Goal: Task Accomplishment & Management: Manage account settings

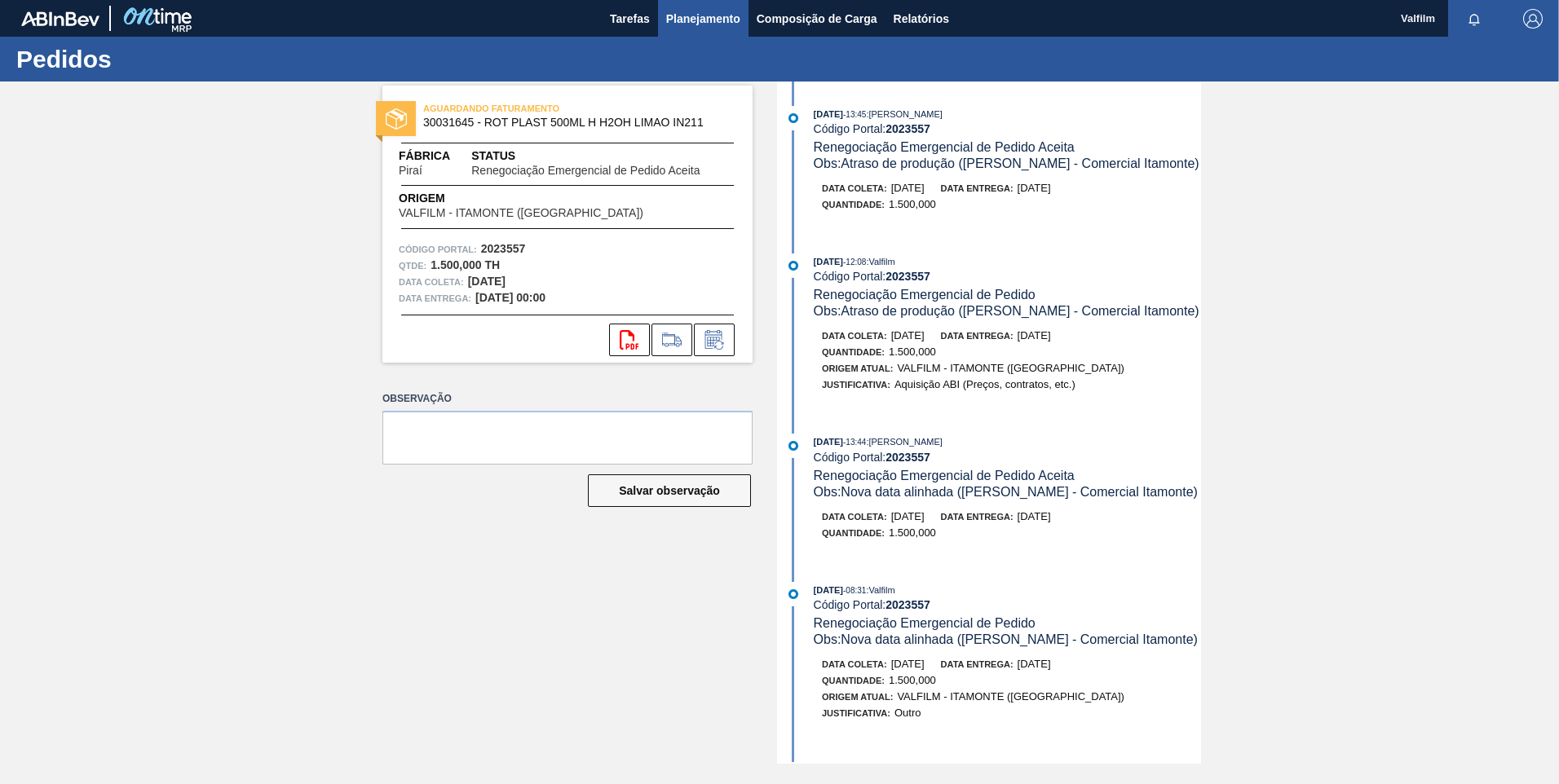
click at [699, 25] on span "Planejamento" at bounding box center [703, 19] width 74 height 20
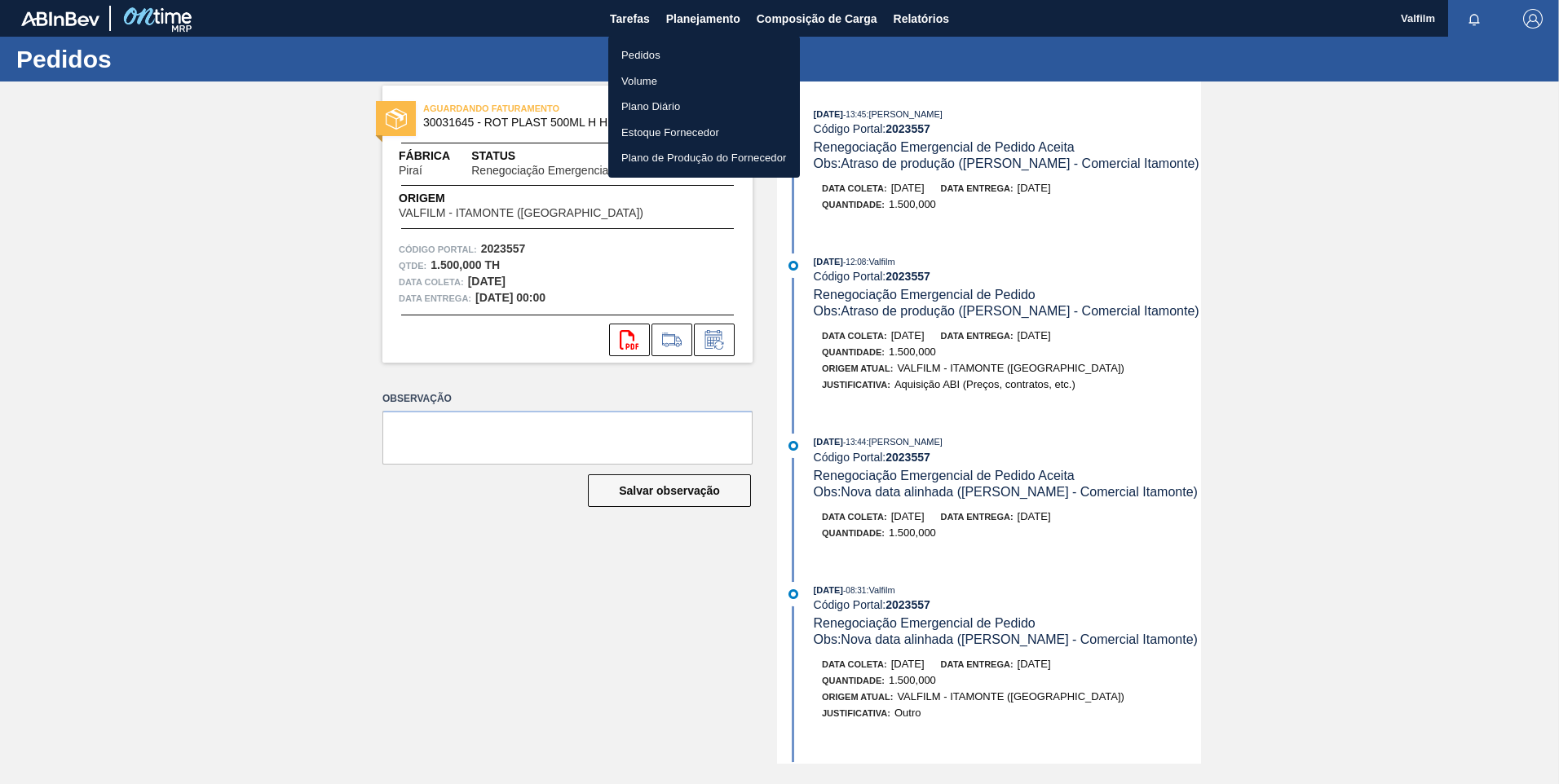
drag, startPoint x: 674, startPoint y: 59, endPoint x: 601, endPoint y: 54, distance: 73.2
click at [674, 59] on li "Pedidos" at bounding box center [704, 55] width 192 height 26
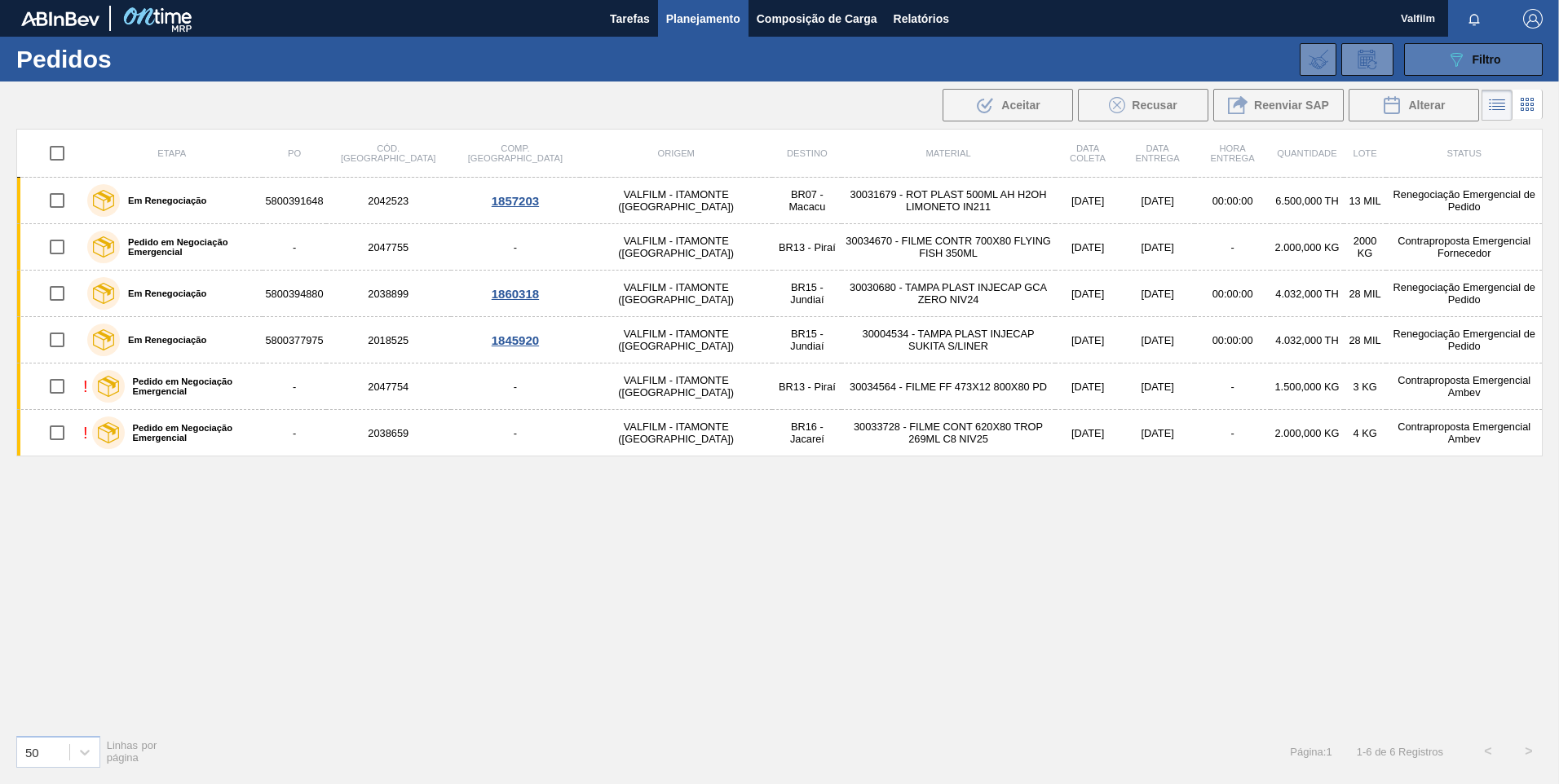
click at [1471, 68] on div "089F7B8B-B2A5-4AFE-B5C0-19BA573D28AC Filtro" at bounding box center [1474, 60] width 55 height 20
click at [868, 31] on button "Composição de Carga" at bounding box center [817, 18] width 137 height 36
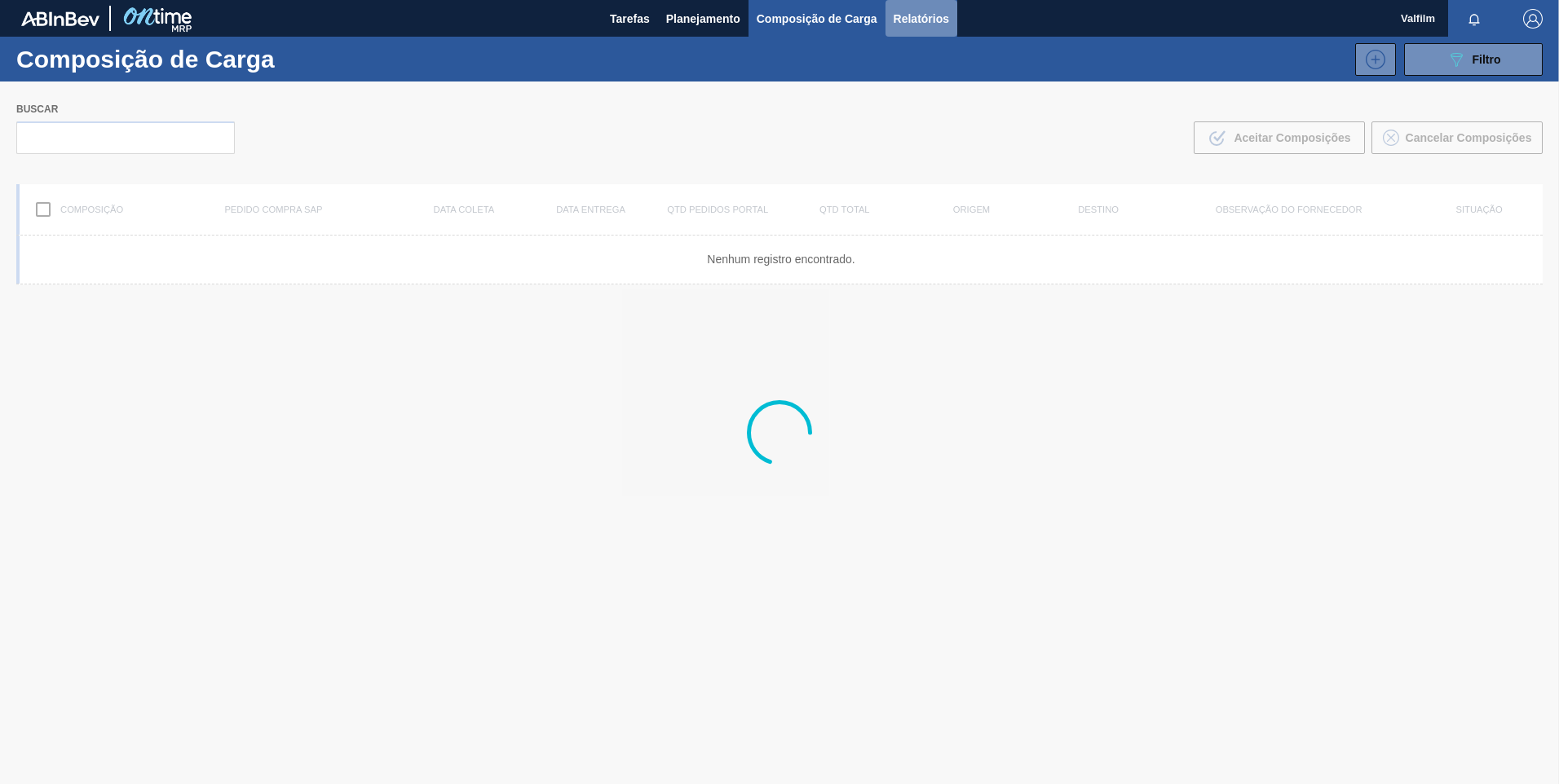
click at [936, 15] on span "Relatórios" at bounding box center [921, 19] width 55 height 20
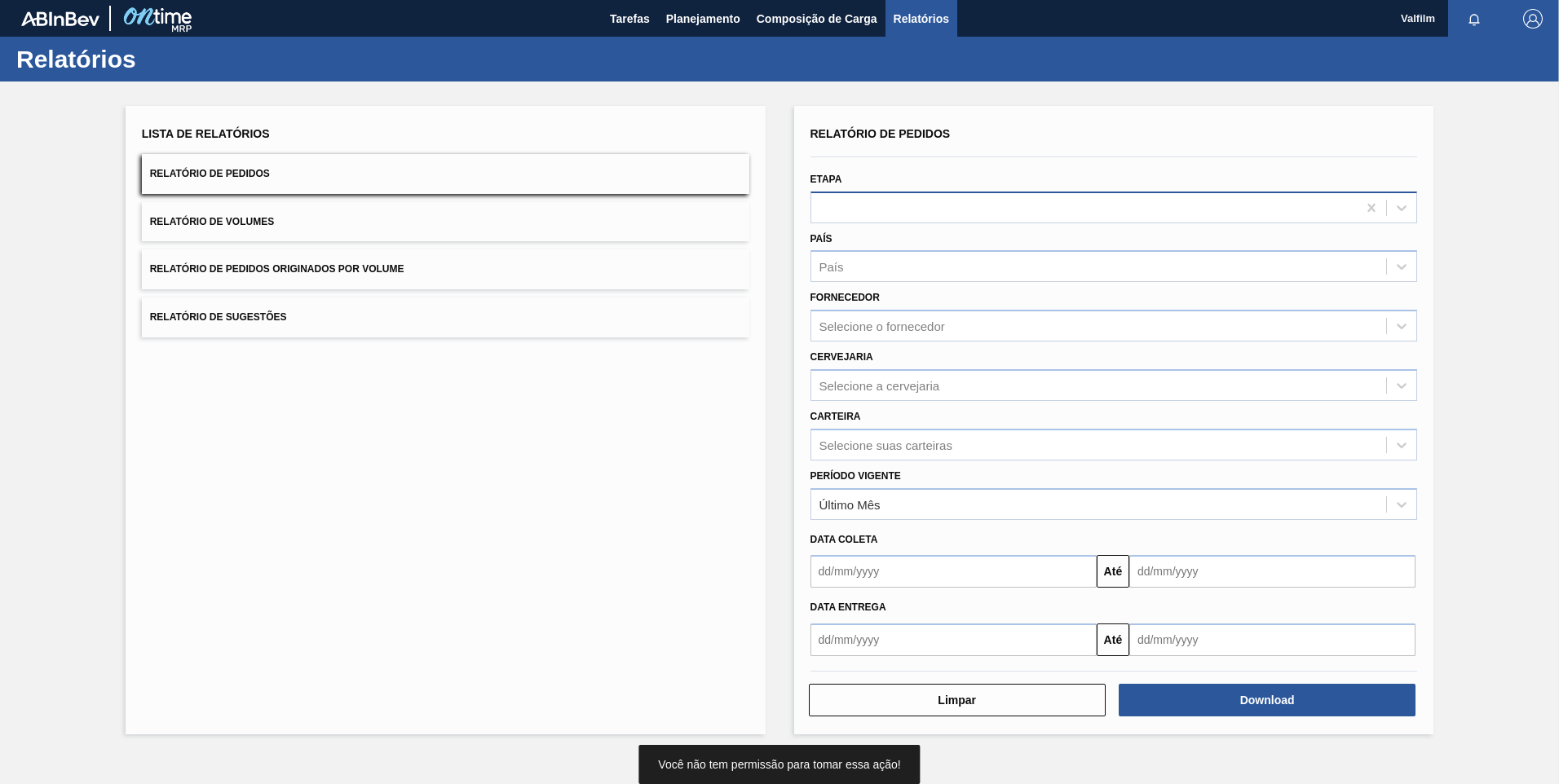
click at [948, 212] on div at bounding box center [1084, 208] width 546 height 24
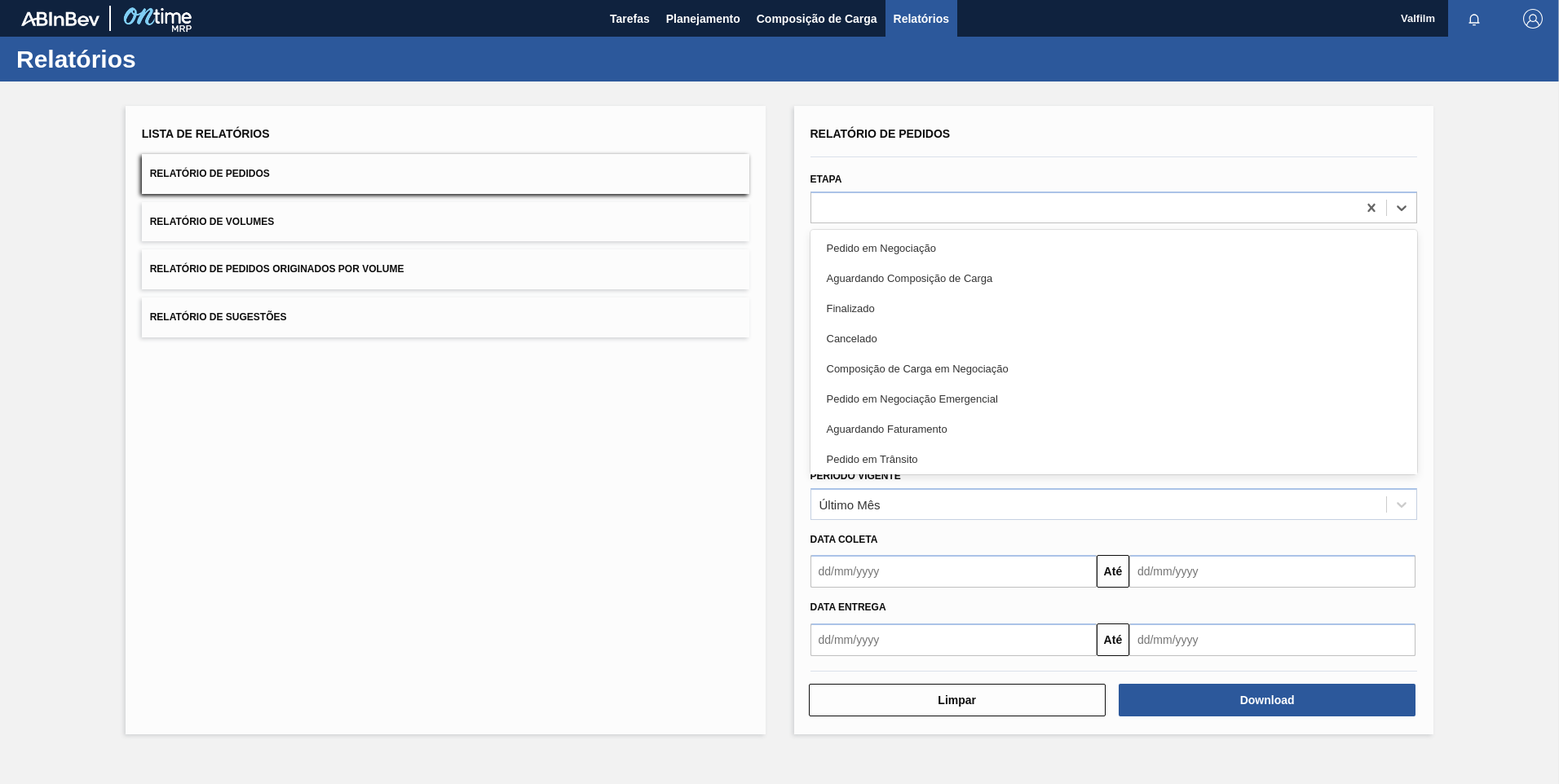
drag, startPoint x: 942, startPoint y: 244, endPoint x: 1049, endPoint y: 296, distance: 119.0
click at [943, 246] on div "Pedido em Negociação" at bounding box center [1114, 248] width 607 height 30
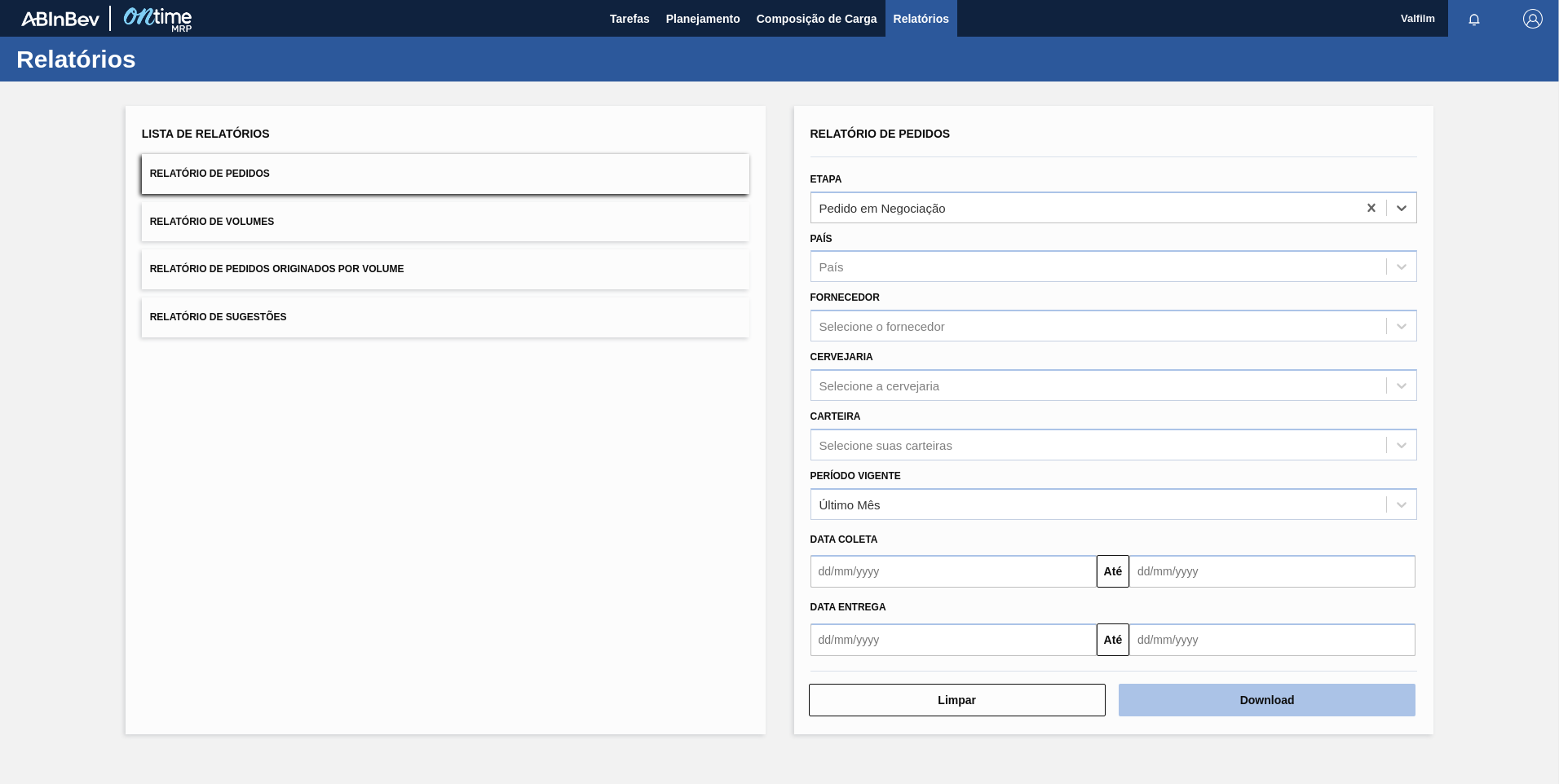
click at [1328, 708] on button "Download" at bounding box center [1266, 700] width 297 height 32
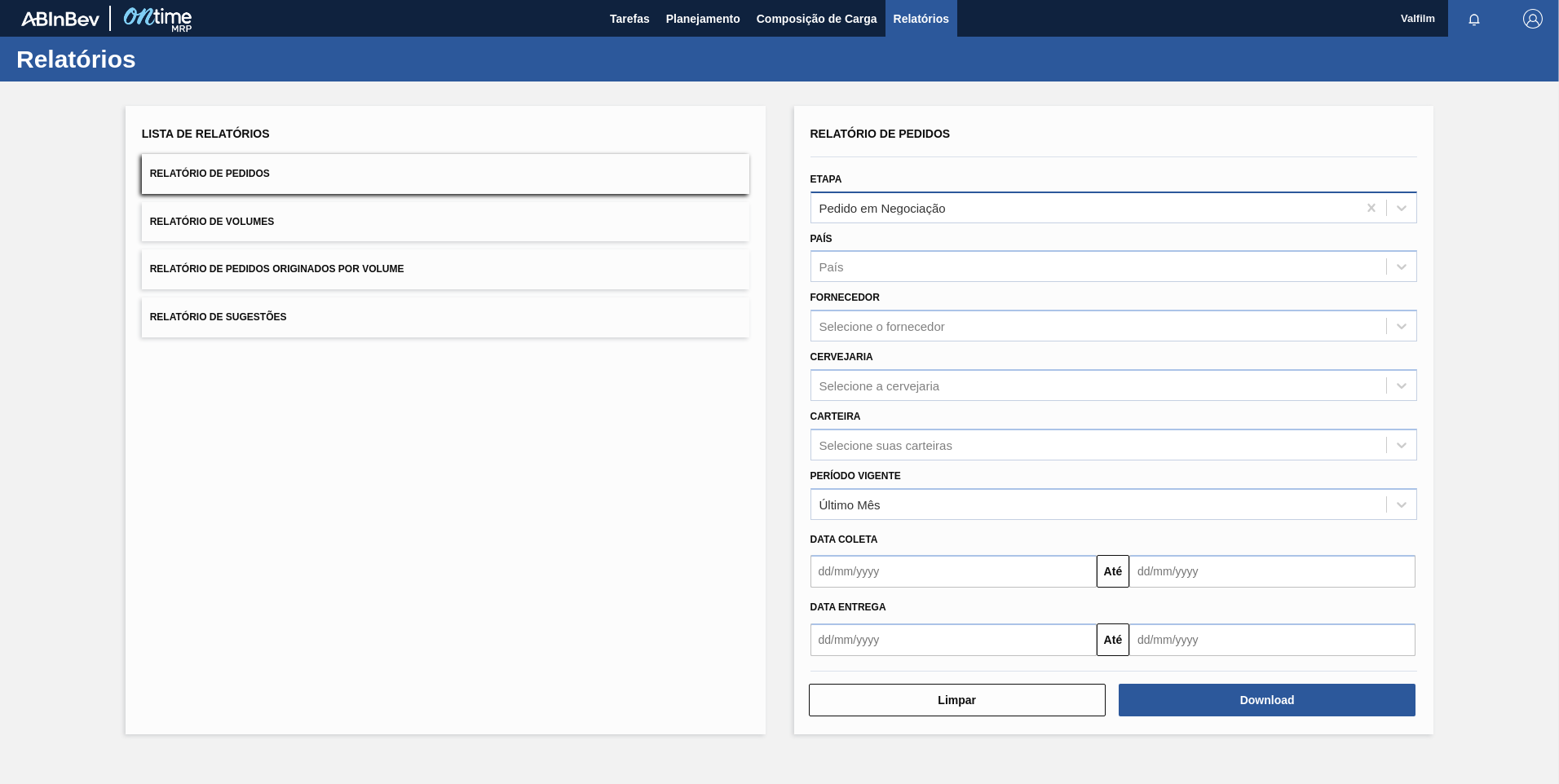
click at [900, 205] on div "Pedido em Negociação" at bounding box center [882, 207] width 127 height 14
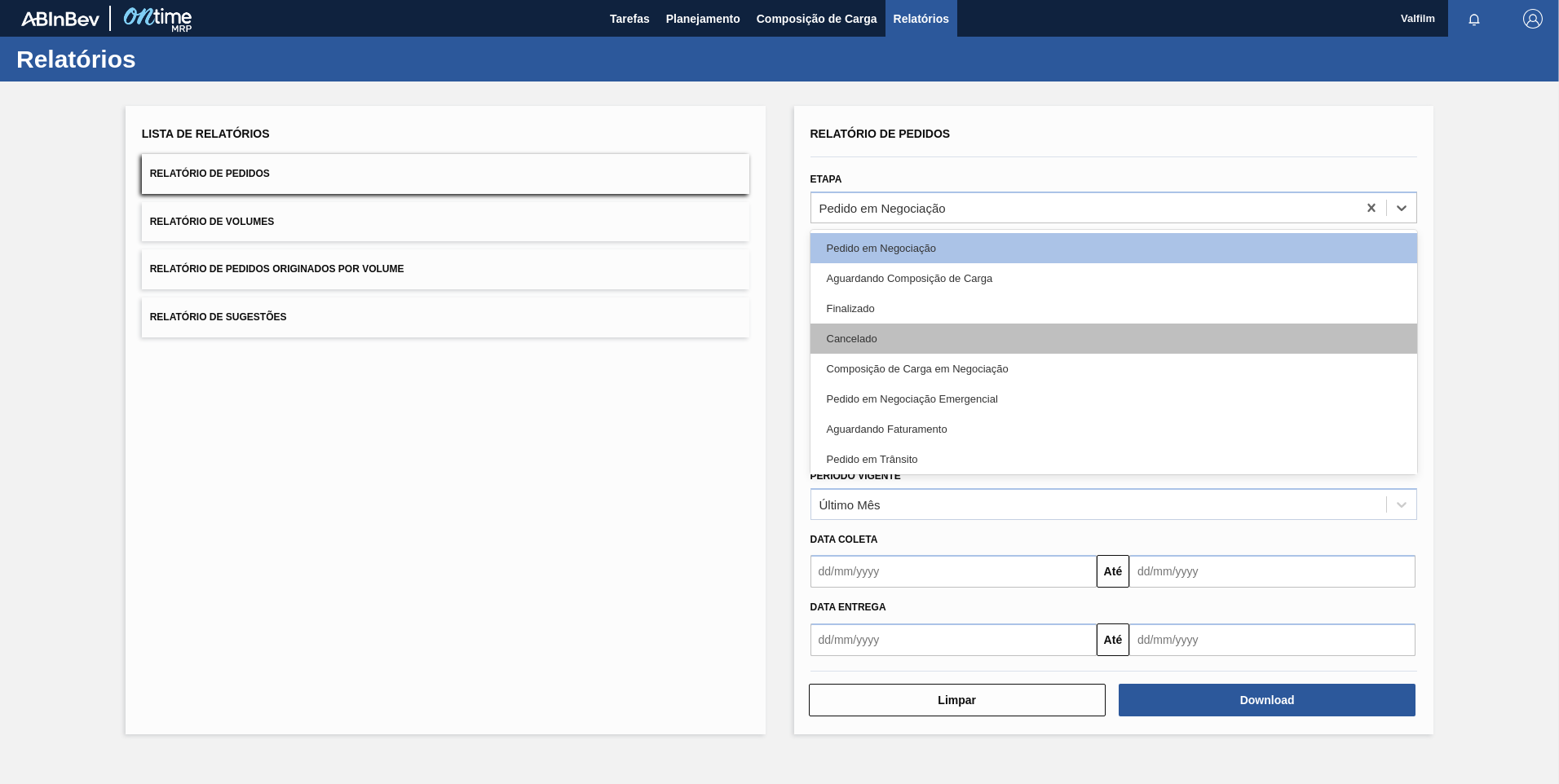
click at [906, 328] on div "Cancelado" at bounding box center [1114, 338] width 607 height 30
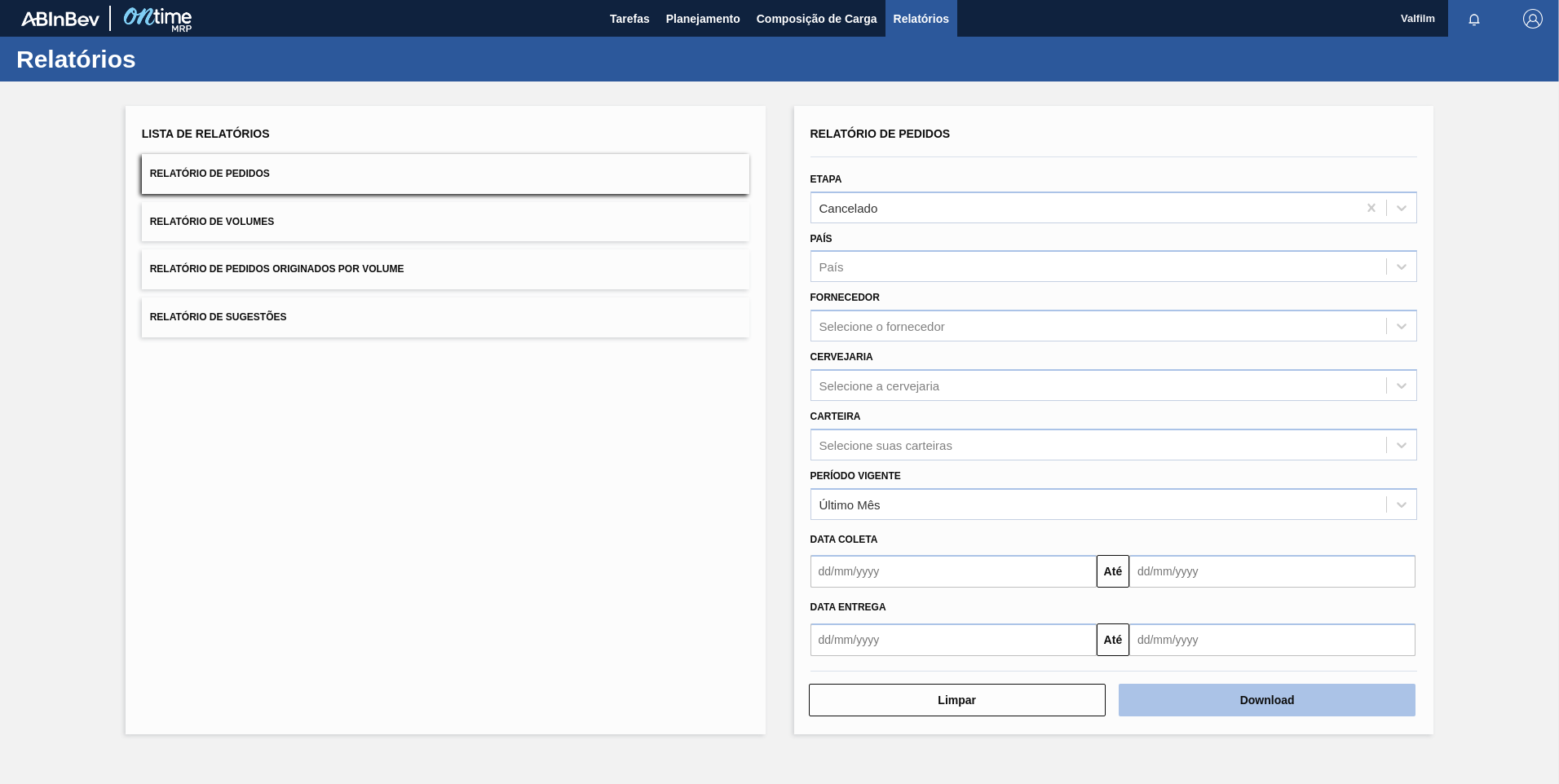
click at [1270, 705] on button "Download" at bounding box center [1266, 700] width 297 height 32
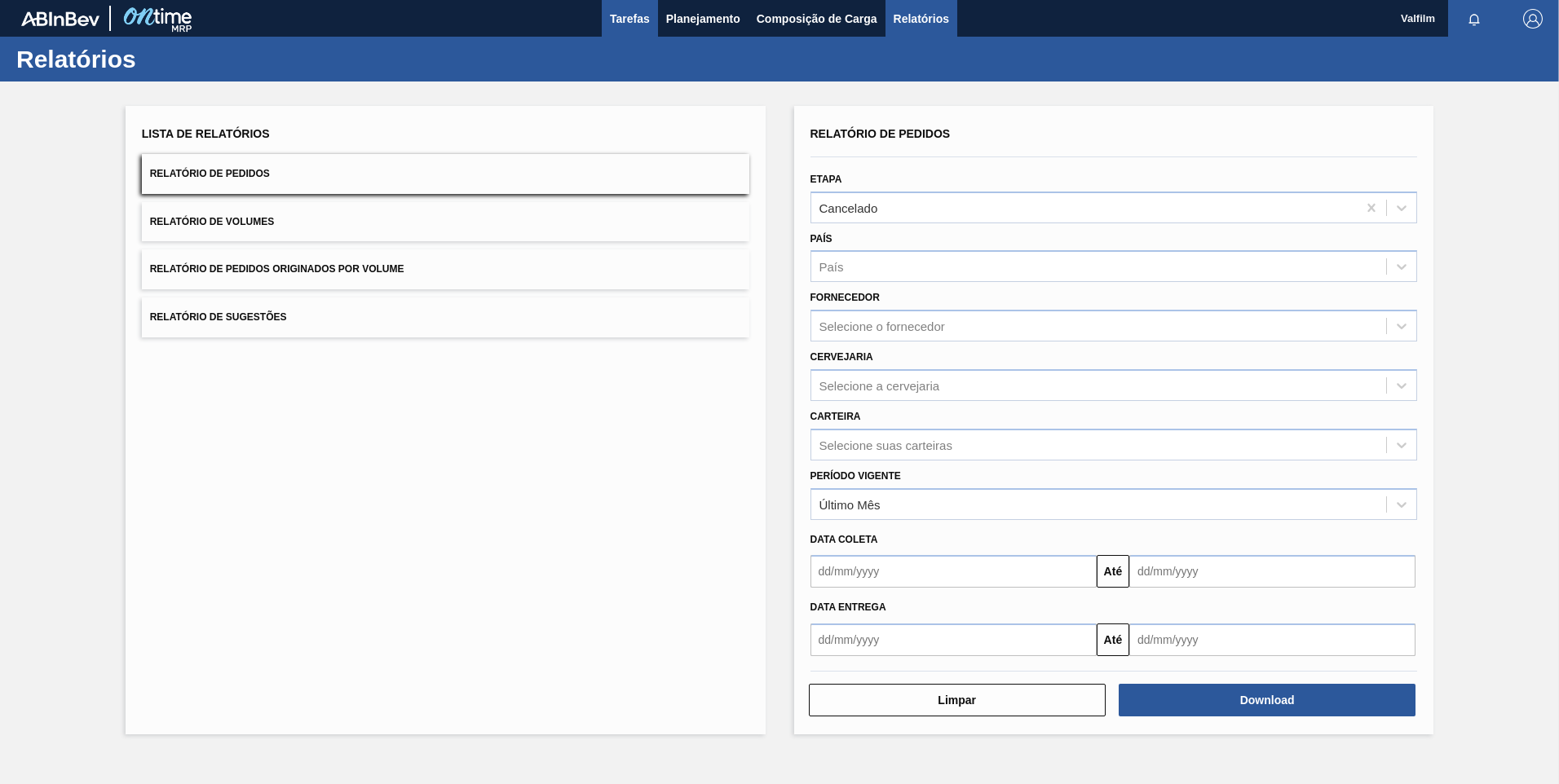
click at [653, 24] on button "Tarefas" at bounding box center [629, 18] width 56 height 36
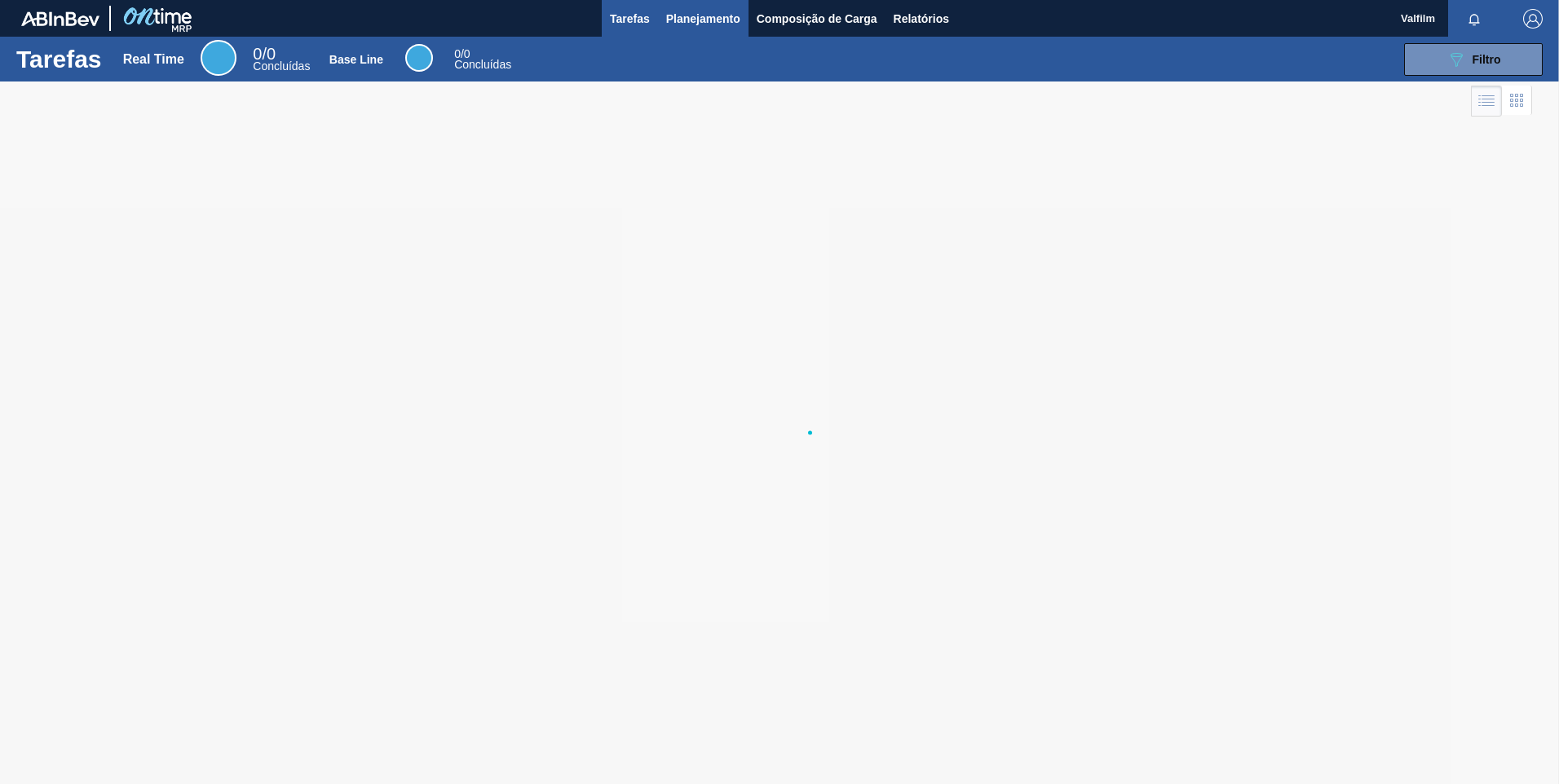
click at [701, 28] on button "Planejamento" at bounding box center [702, 18] width 90 height 36
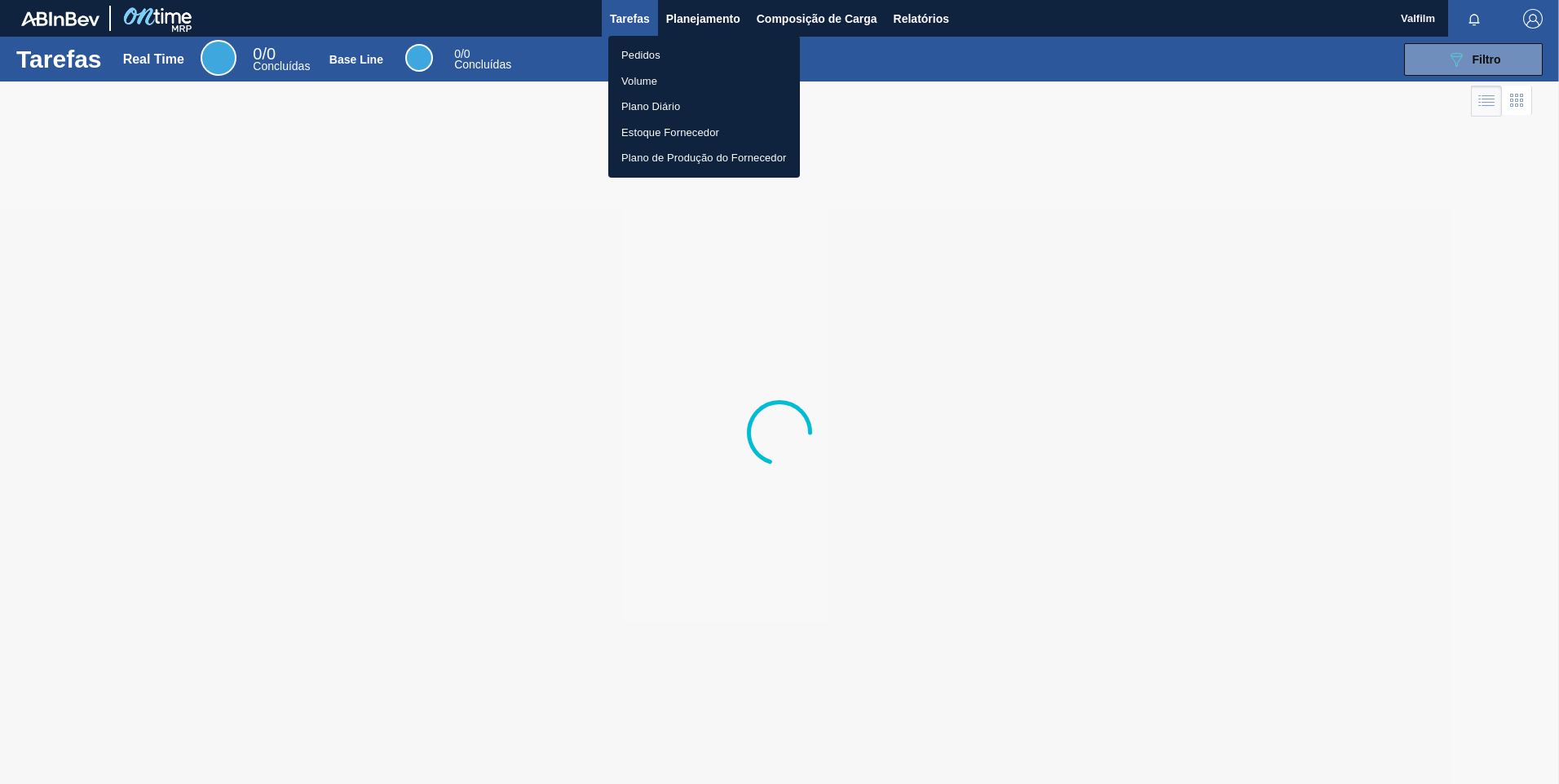
click at [671, 60] on li "Pedidos" at bounding box center [704, 55] width 192 height 26
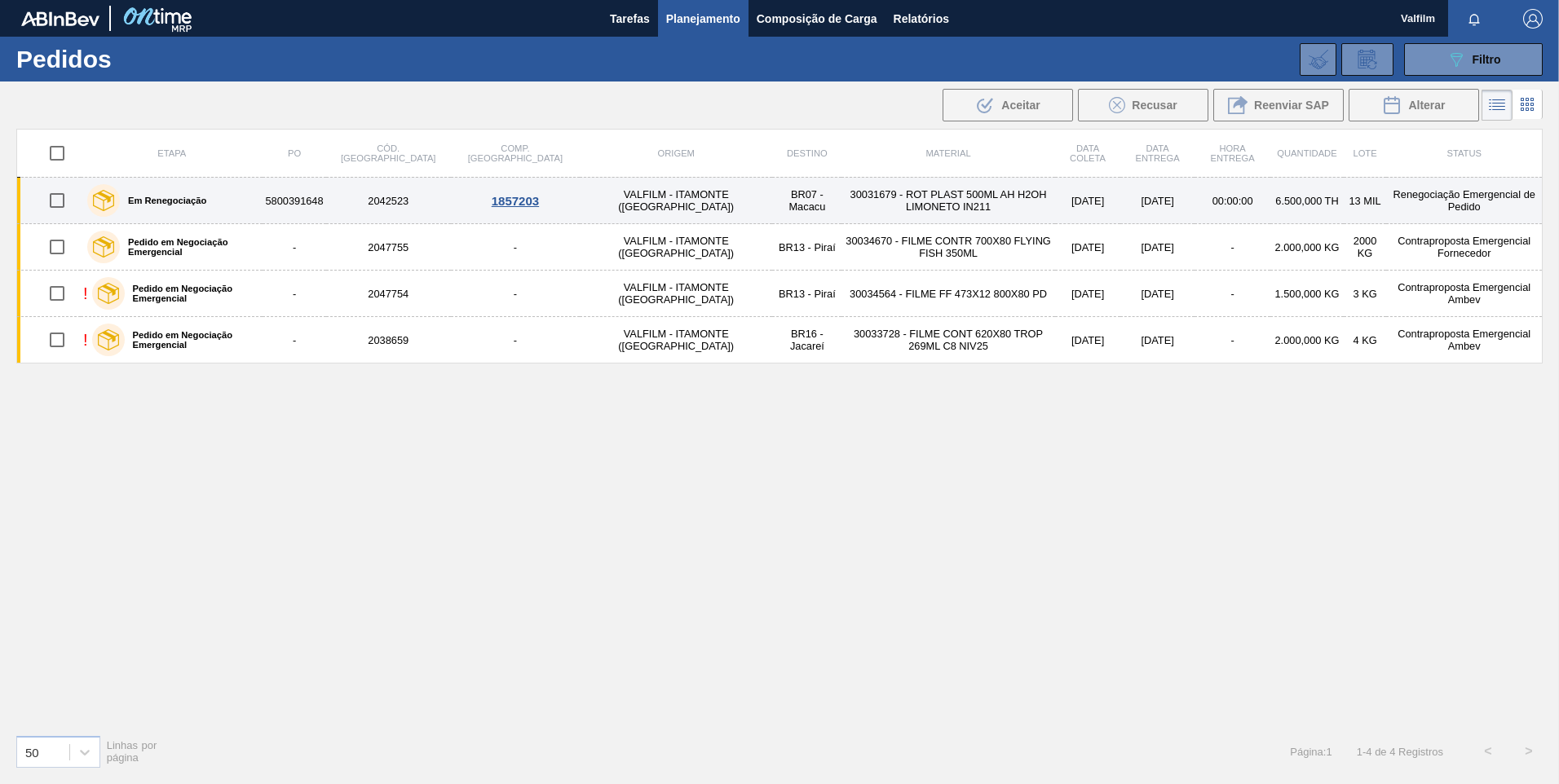
click at [841, 205] on td "30031679 - ROT PLAST 500ML AH H2OH LIMONETO IN211" at bounding box center [948, 201] width 213 height 46
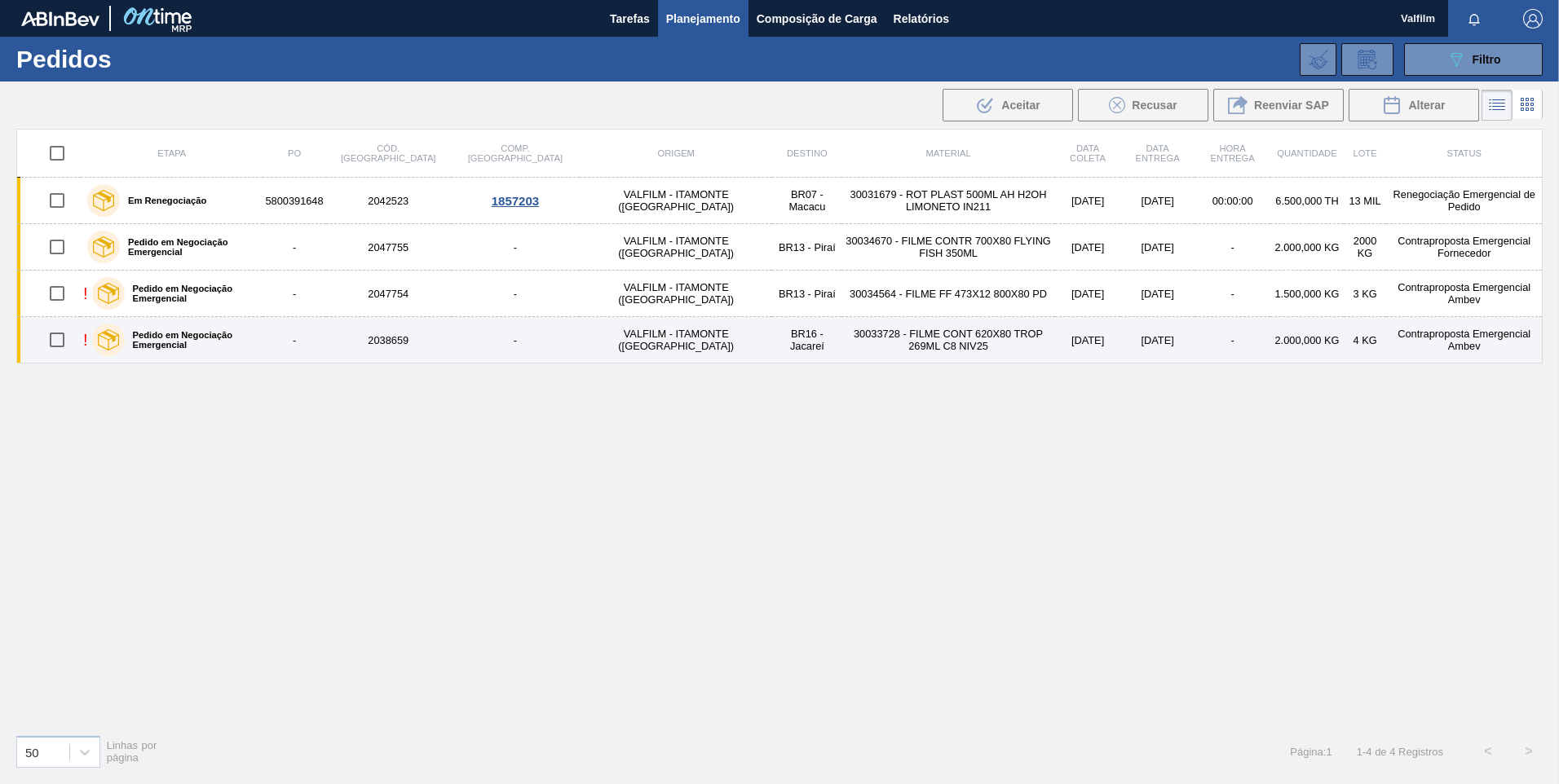
click at [772, 346] on td "BR16 - Jacareí" at bounding box center [806, 340] width 69 height 46
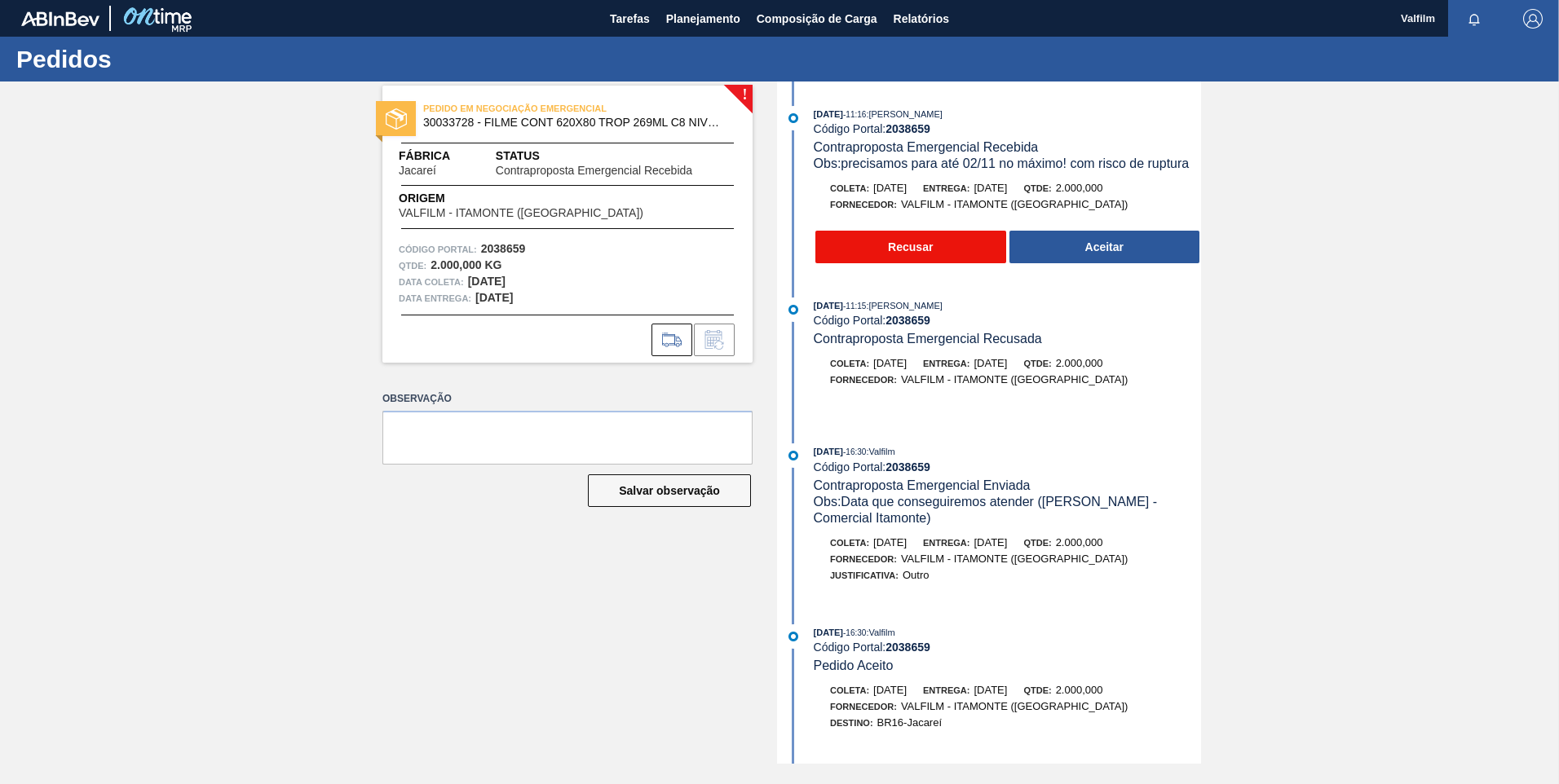
click at [922, 252] on button "Recusar" at bounding box center [911, 246] width 191 height 32
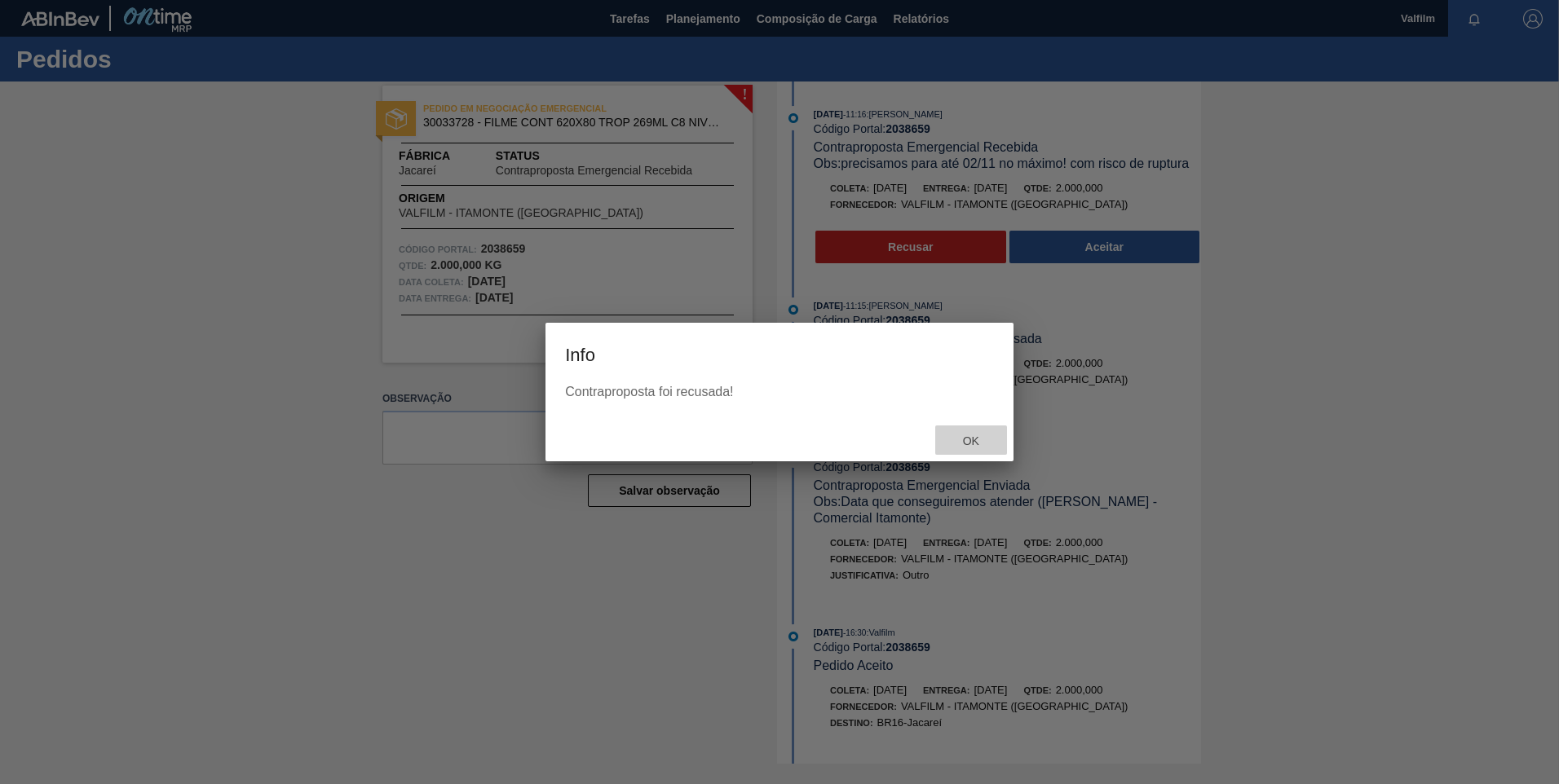
click at [980, 438] on span "Ok" at bounding box center [970, 441] width 42 height 13
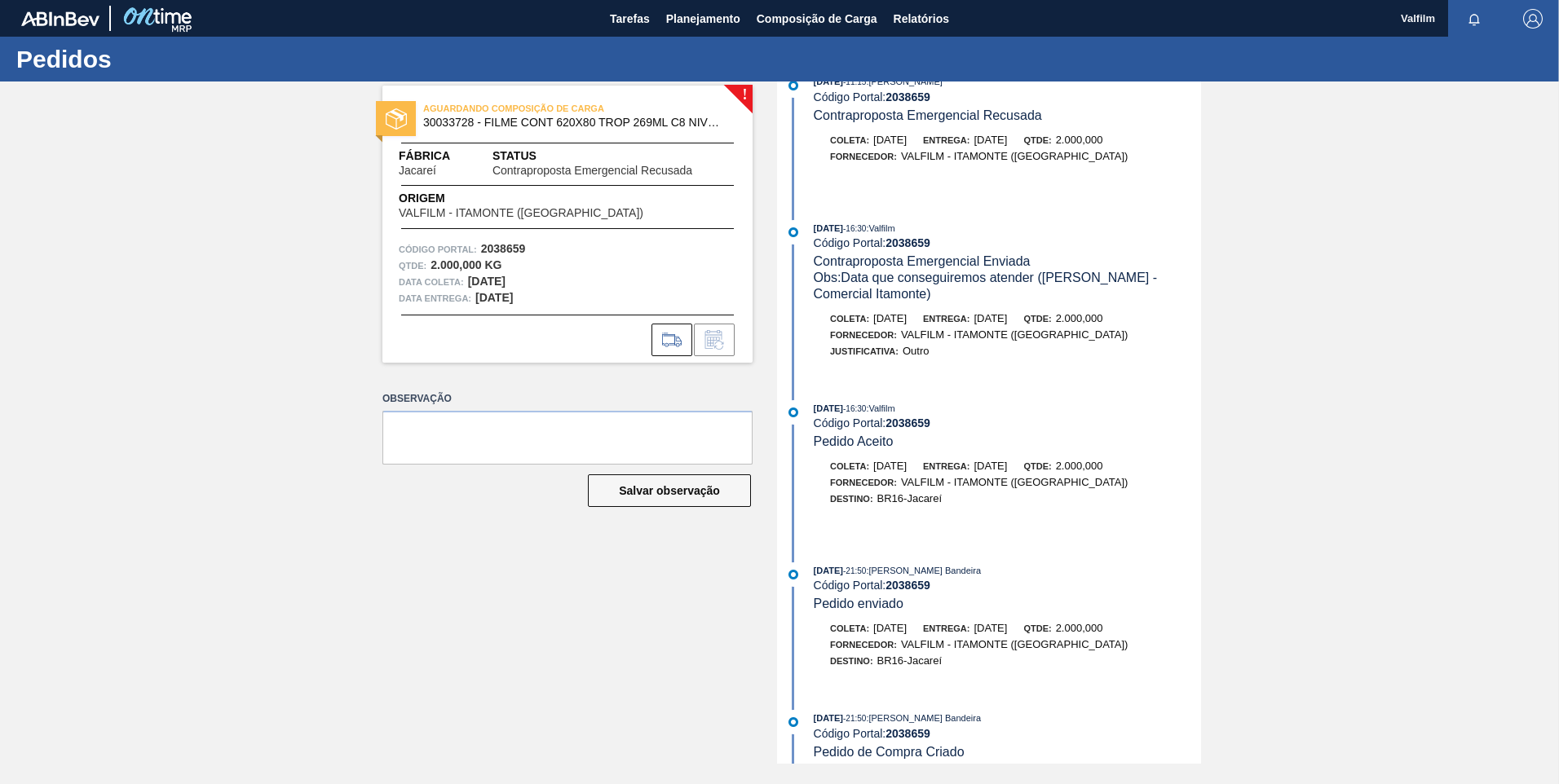
scroll to position [369, 0]
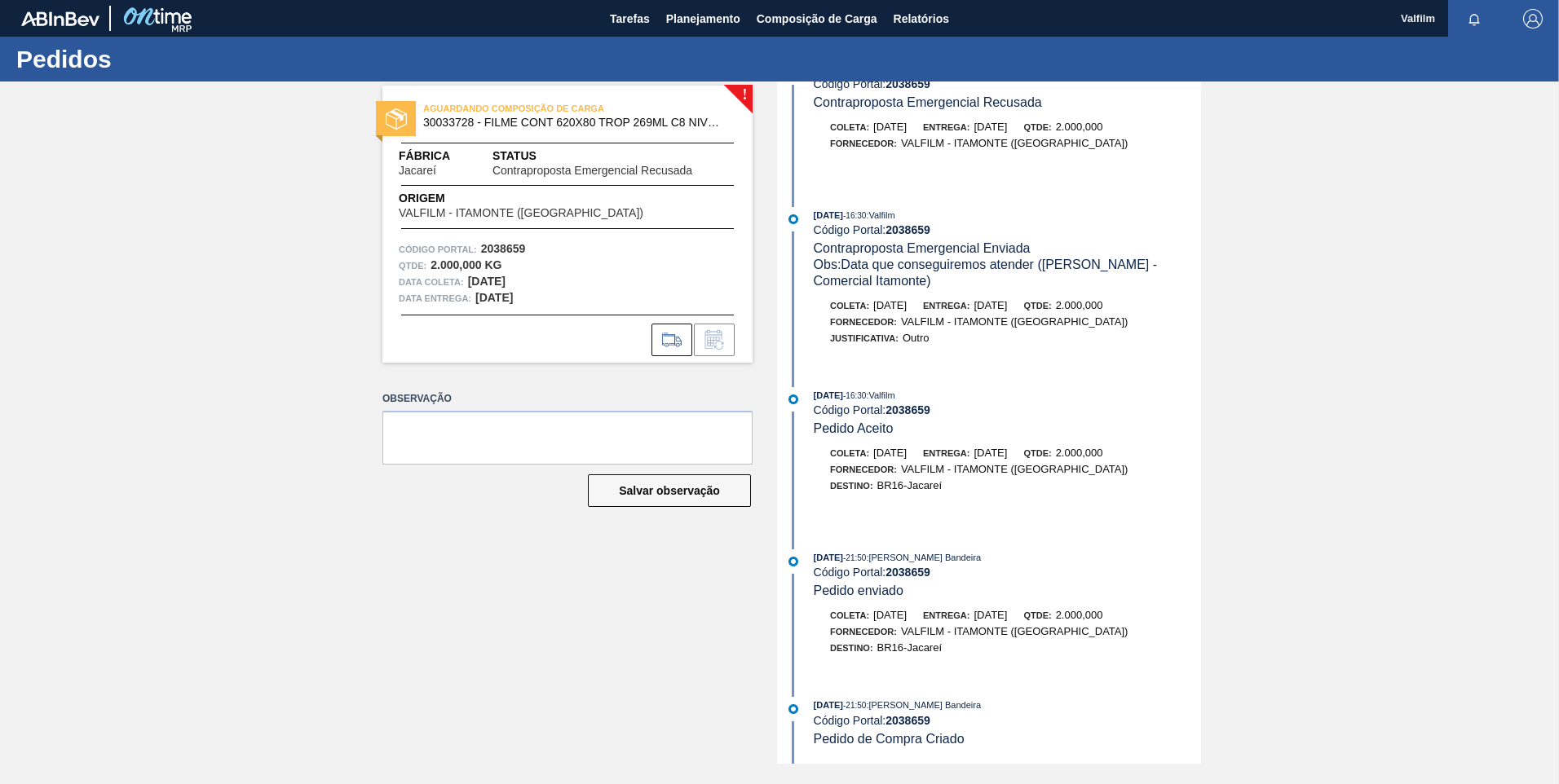
click at [911, 576] on strong "2038659" at bounding box center [907, 572] width 45 height 13
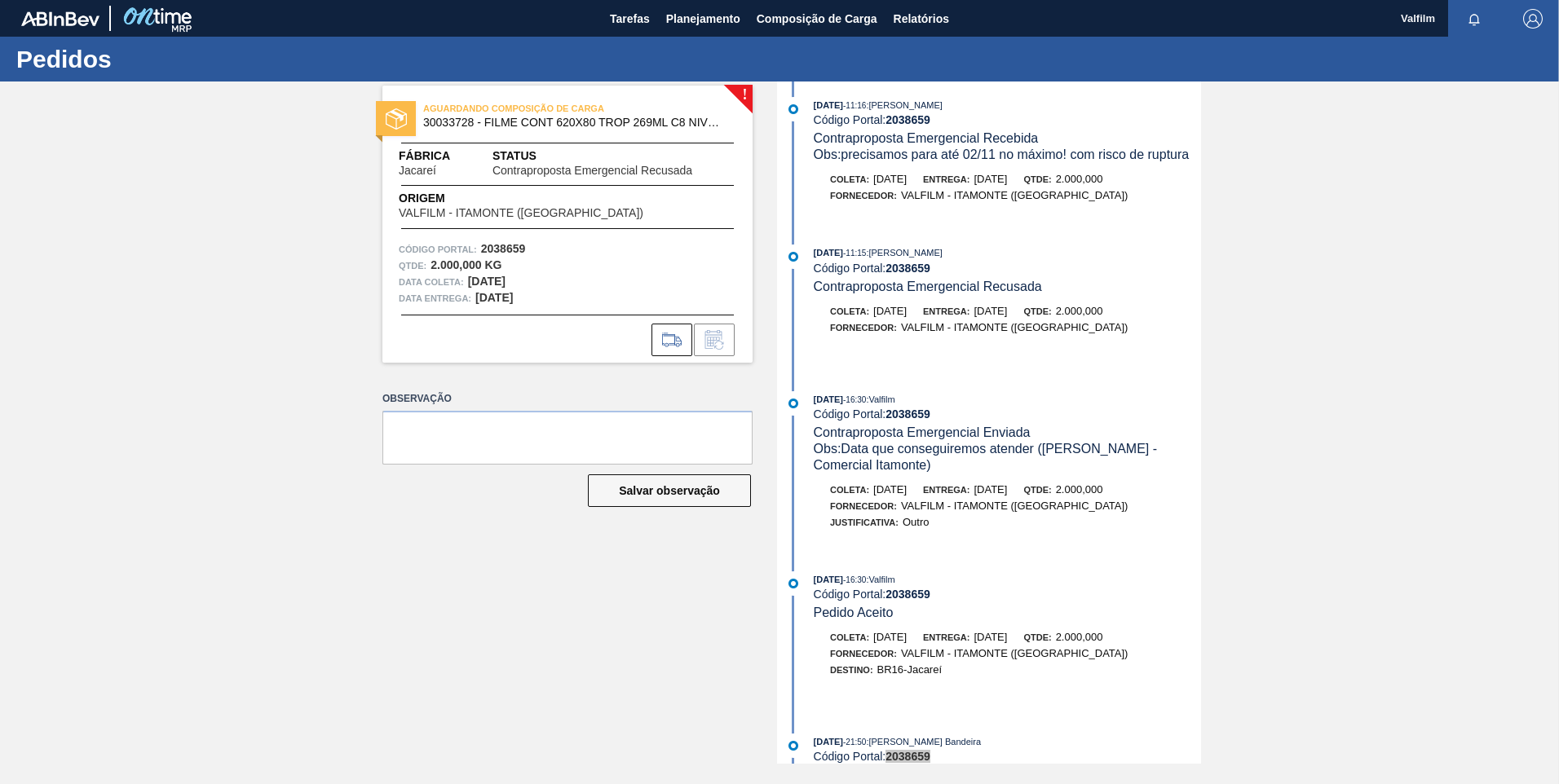
scroll to position [0, 0]
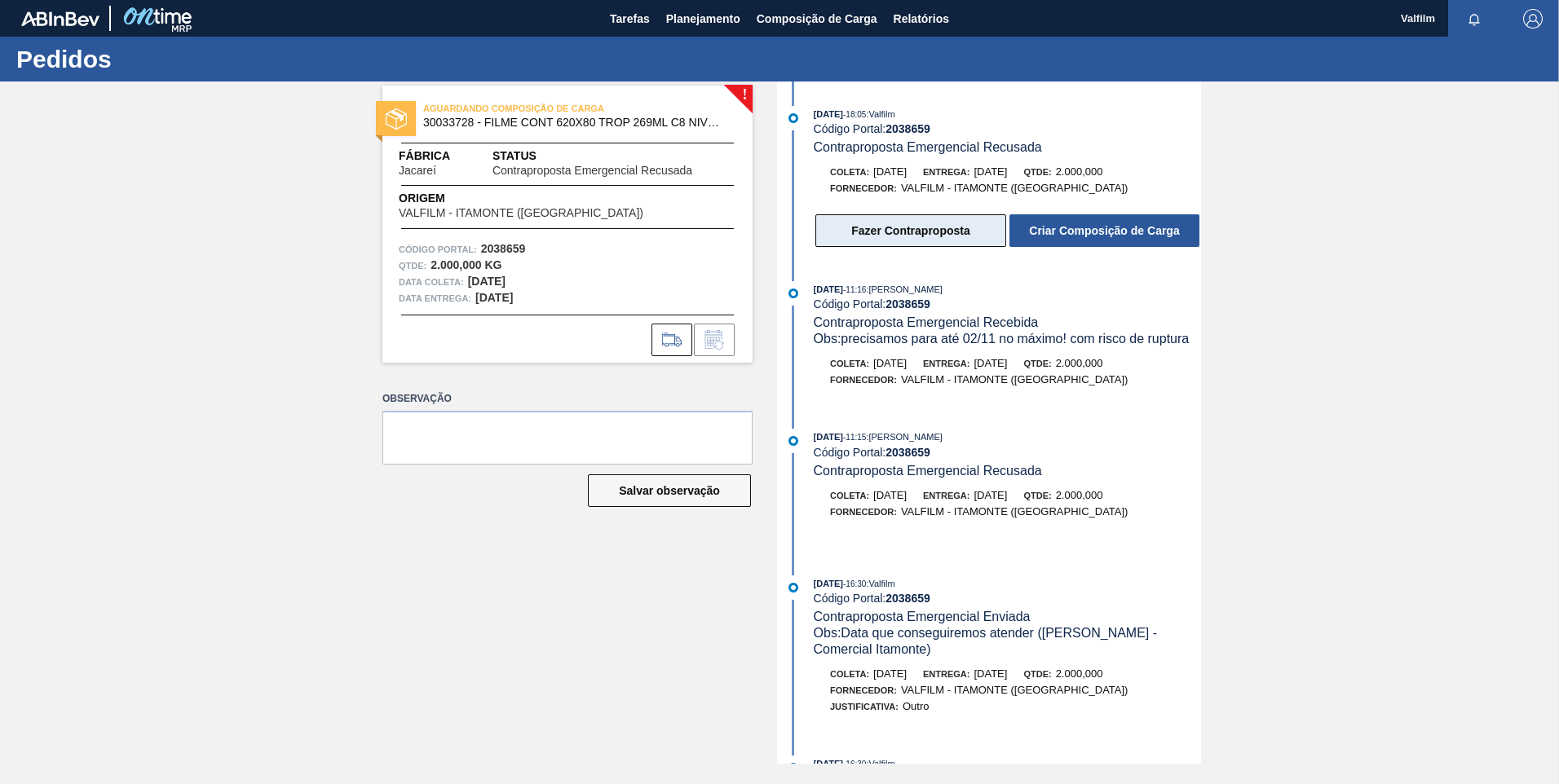
click at [956, 245] on button "Fazer Contraproposta" at bounding box center [911, 230] width 191 height 32
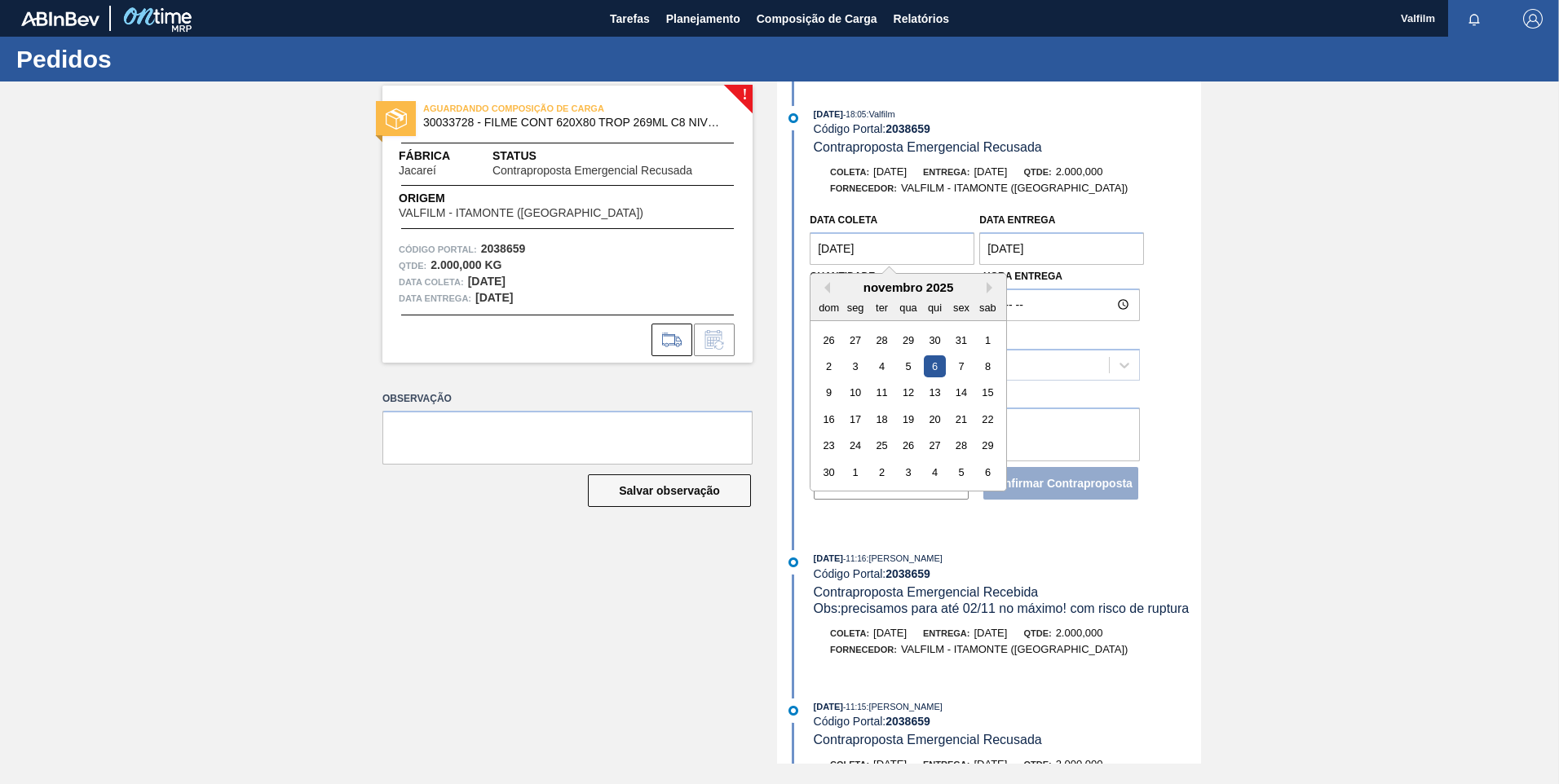
click at [840, 261] on coleta "06/11/2025" at bounding box center [892, 248] width 165 height 32
click at [852, 368] on div "3" at bounding box center [855, 366] width 22 height 22
type coleta "03/11/2025"
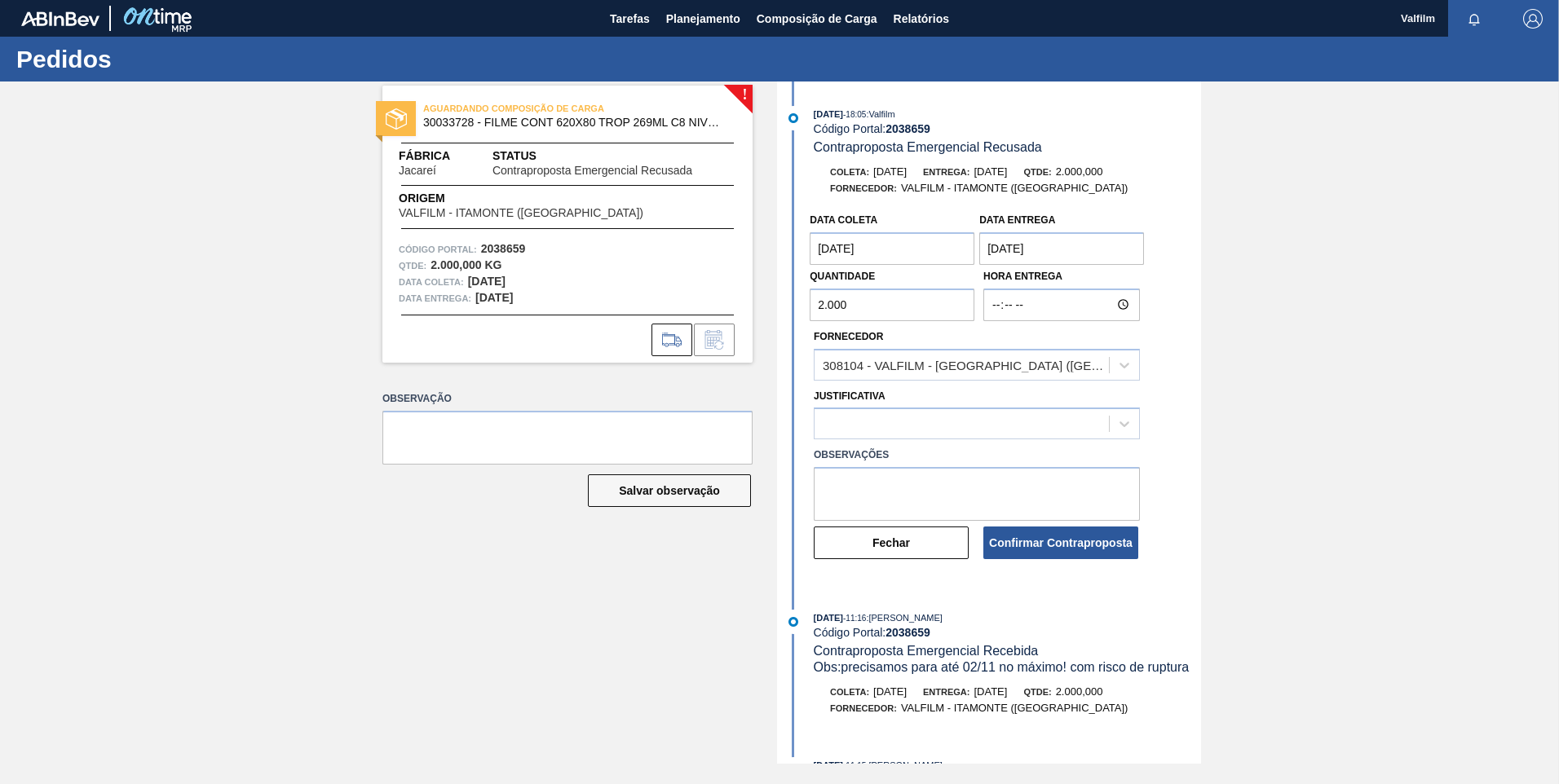
click at [1026, 235] on Entrega "07/11/2025" at bounding box center [1061, 248] width 165 height 32
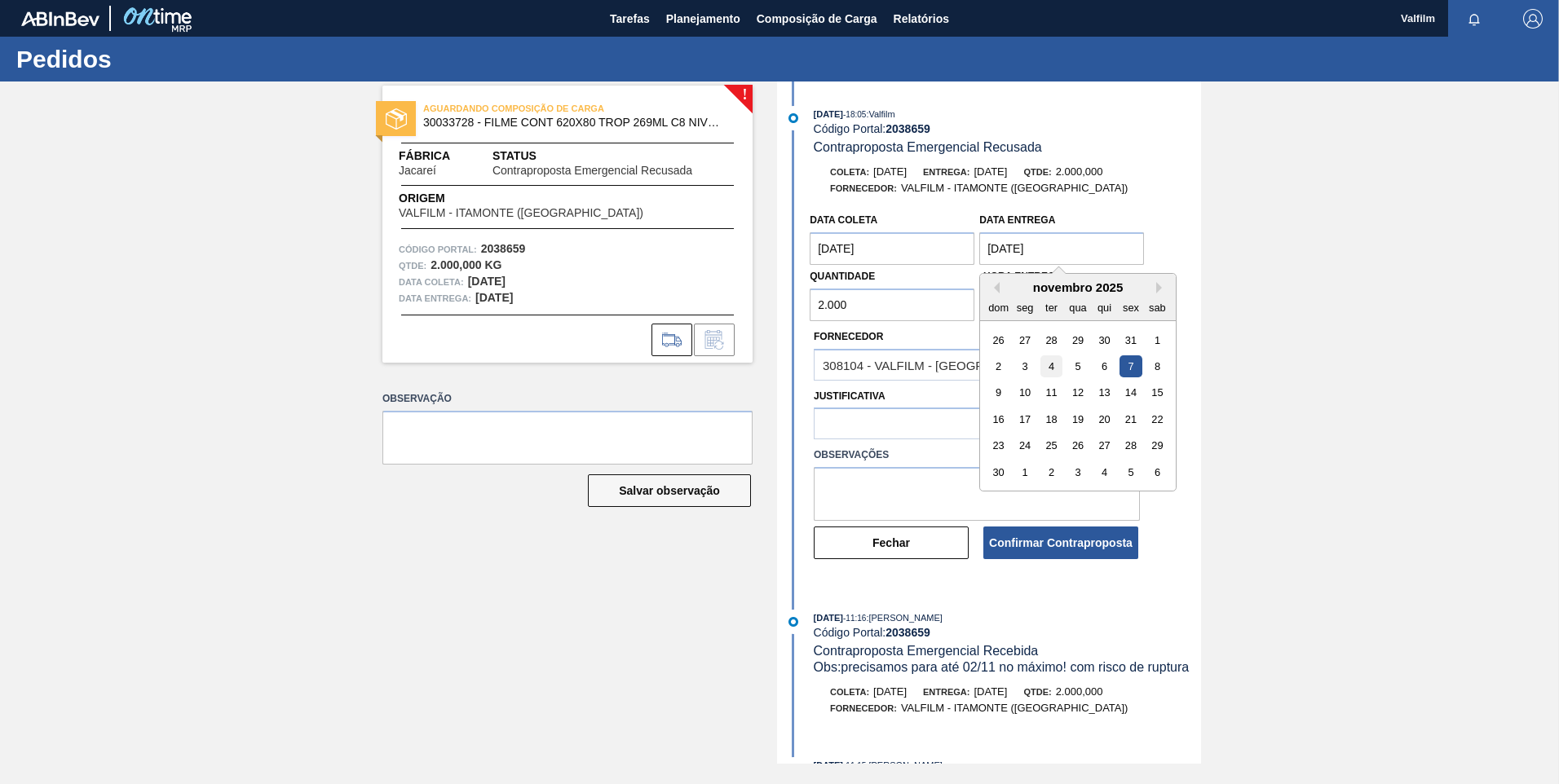
click at [1056, 363] on div "4" at bounding box center [1051, 366] width 22 height 22
type Entrega "04/11/2025"
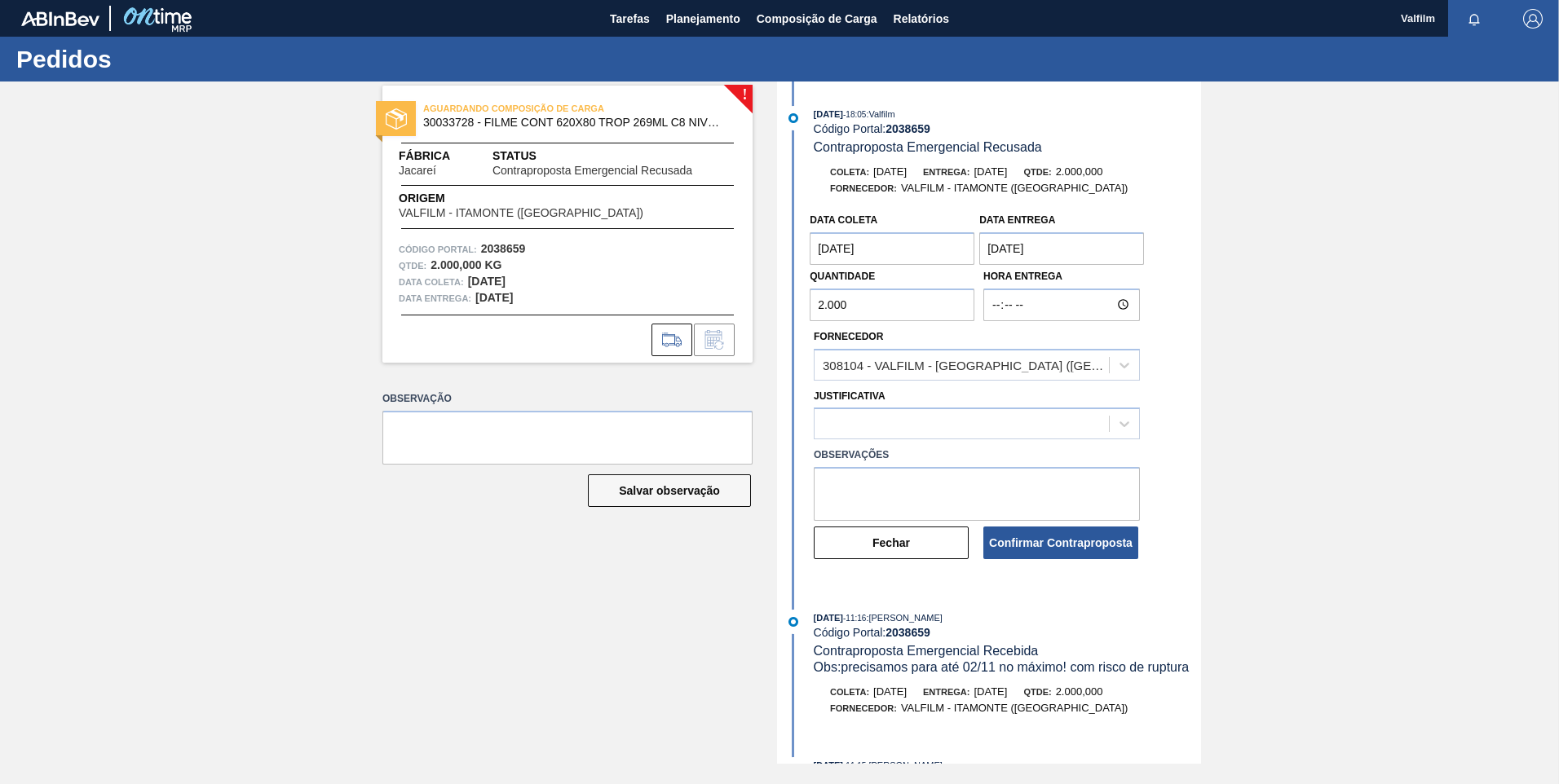
click at [925, 454] on label "Observações" at bounding box center [977, 455] width 326 height 24
click at [907, 417] on div at bounding box center [962, 424] width 294 height 24
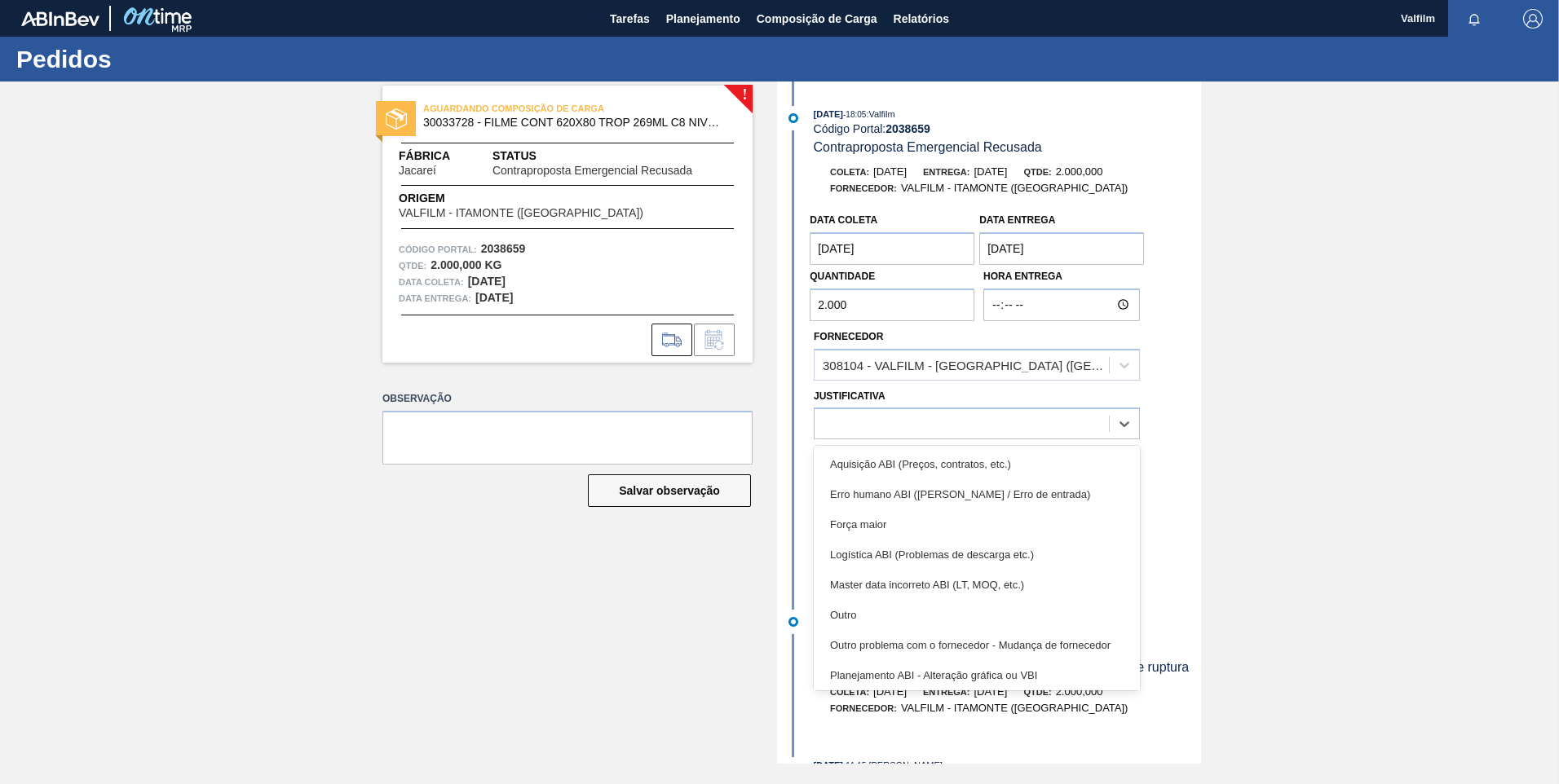
click at [911, 600] on div "Outro" at bounding box center [977, 614] width 326 height 30
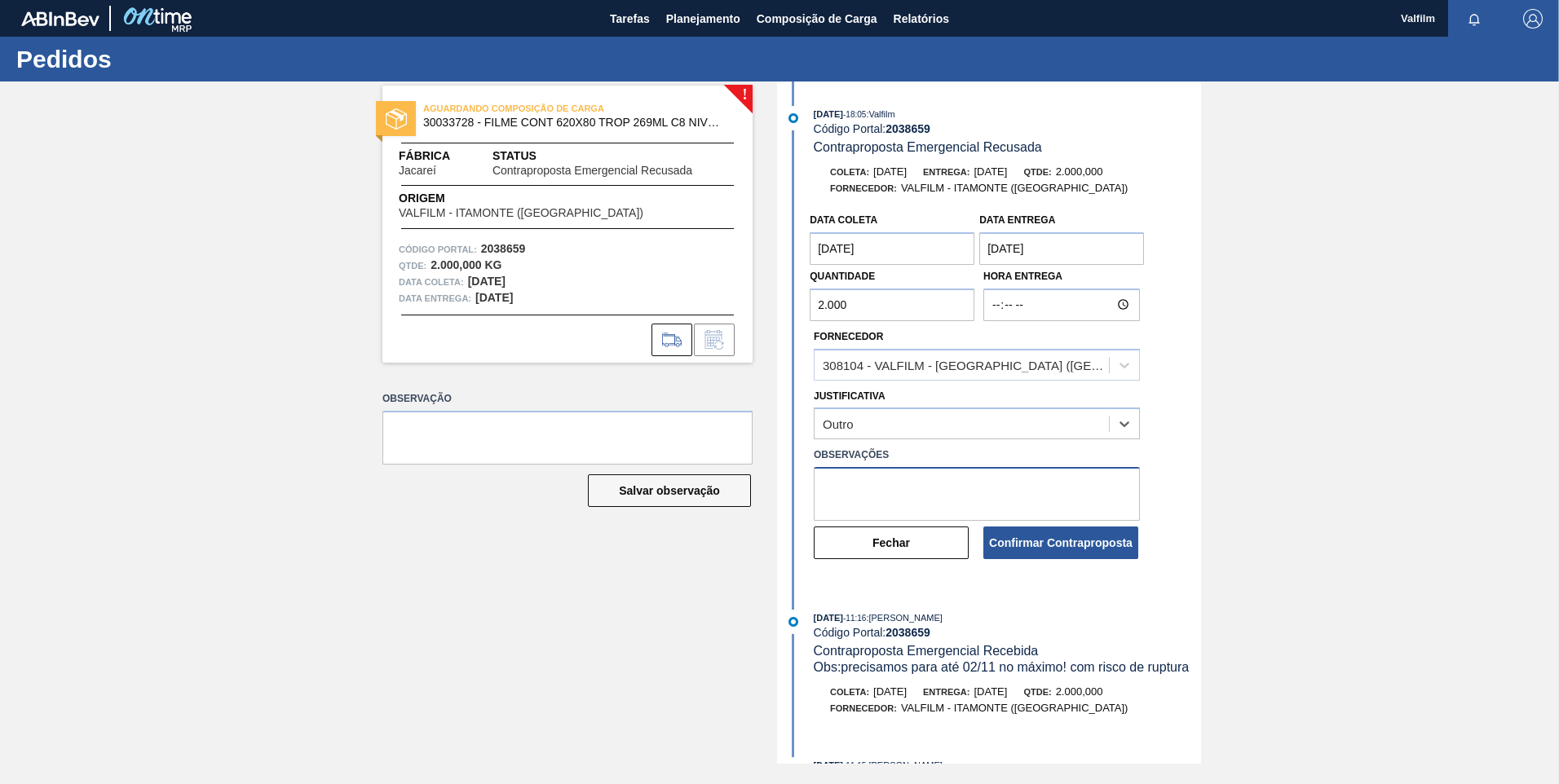
click at [897, 477] on textarea at bounding box center [977, 494] width 326 height 54
type textarea "Conseguimos melhorar o prazo para o dia 04/11 (Ana Carolina - Comercial Itamont…"
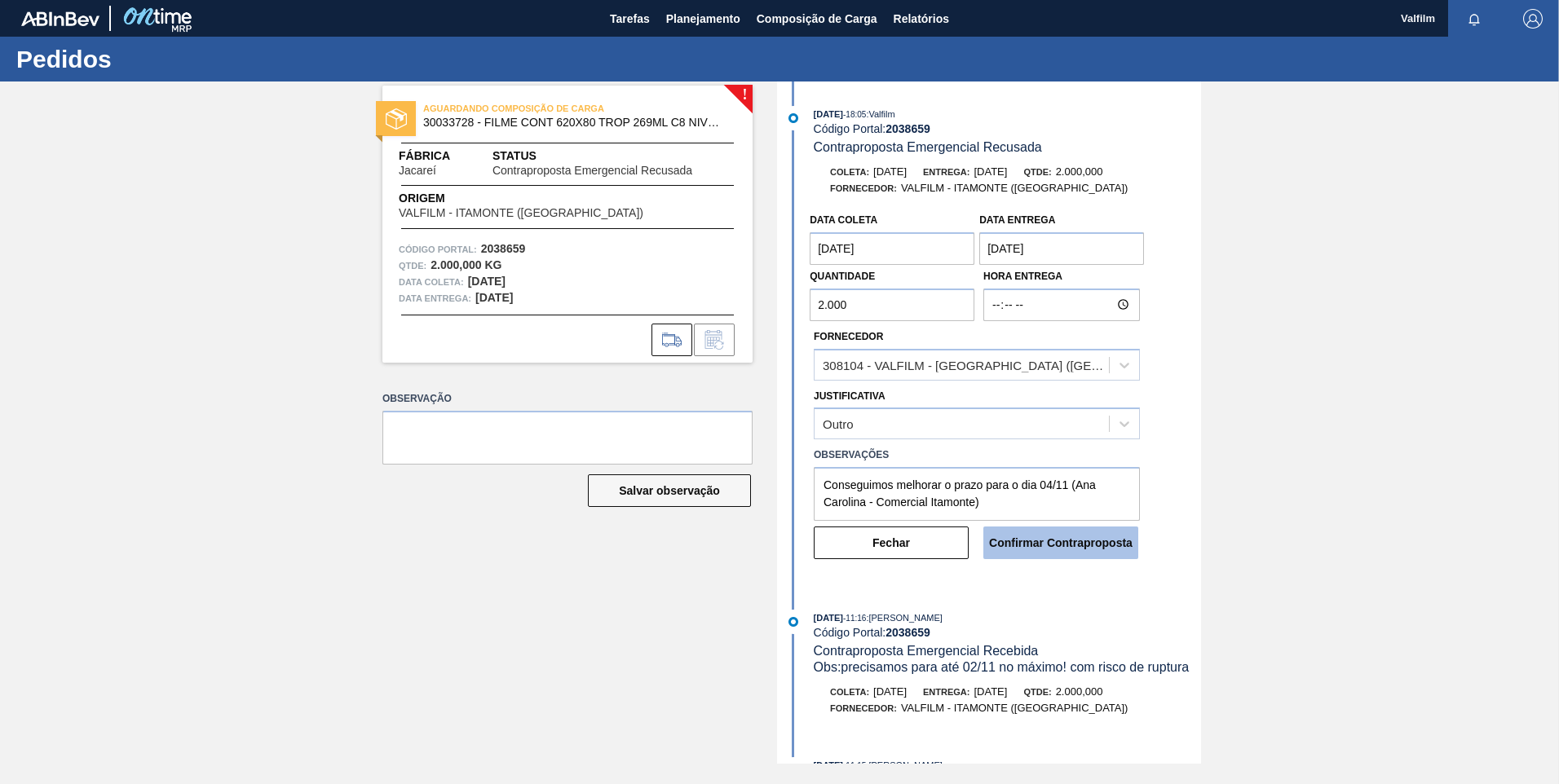
click at [1081, 540] on button "Confirmar Contraproposta" at bounding box center [1060, 543] width 155 height 32
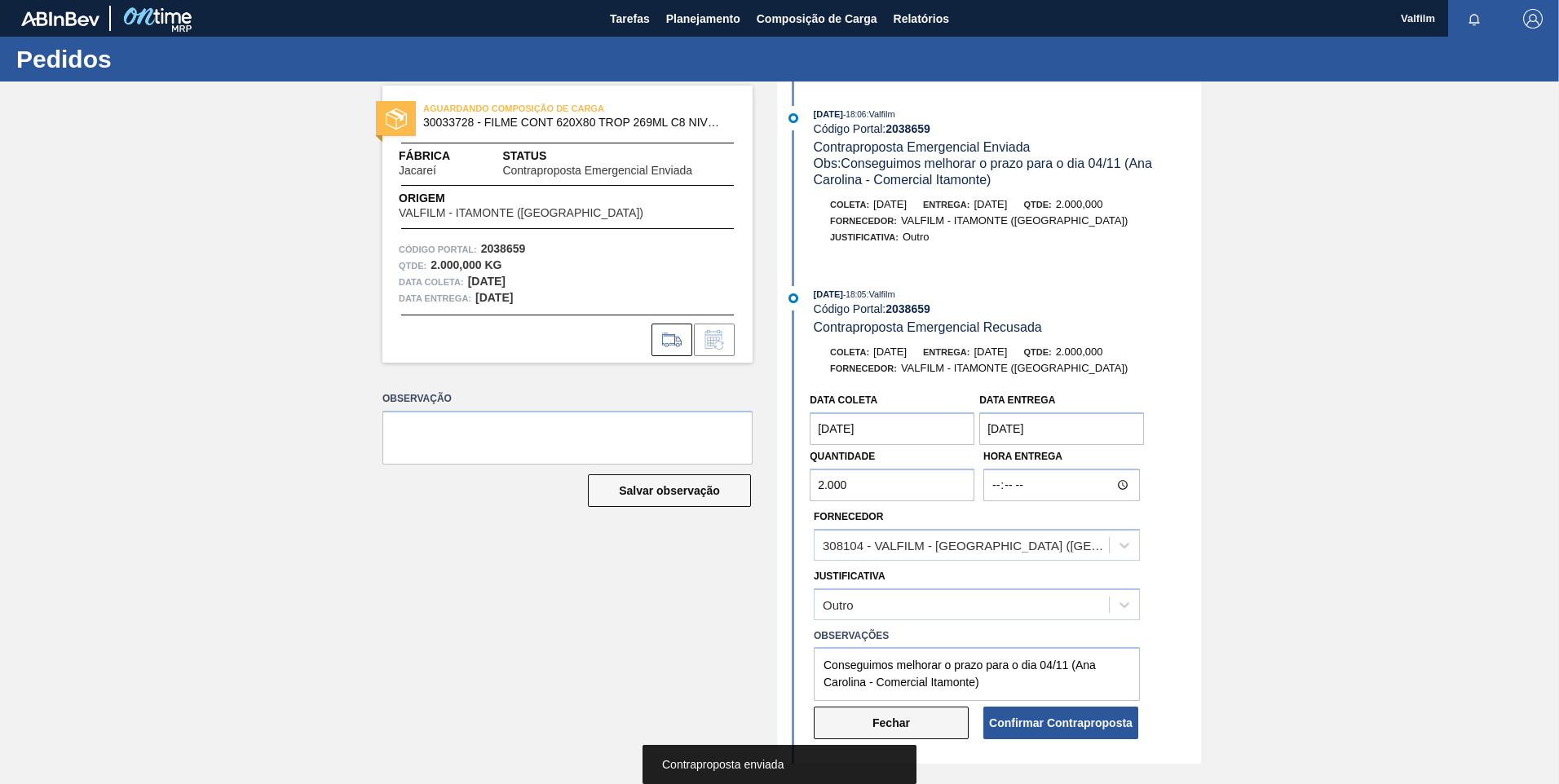
click at [944, 713] on button "Fechar" at bounding box center [891, 723] width 155 height 32
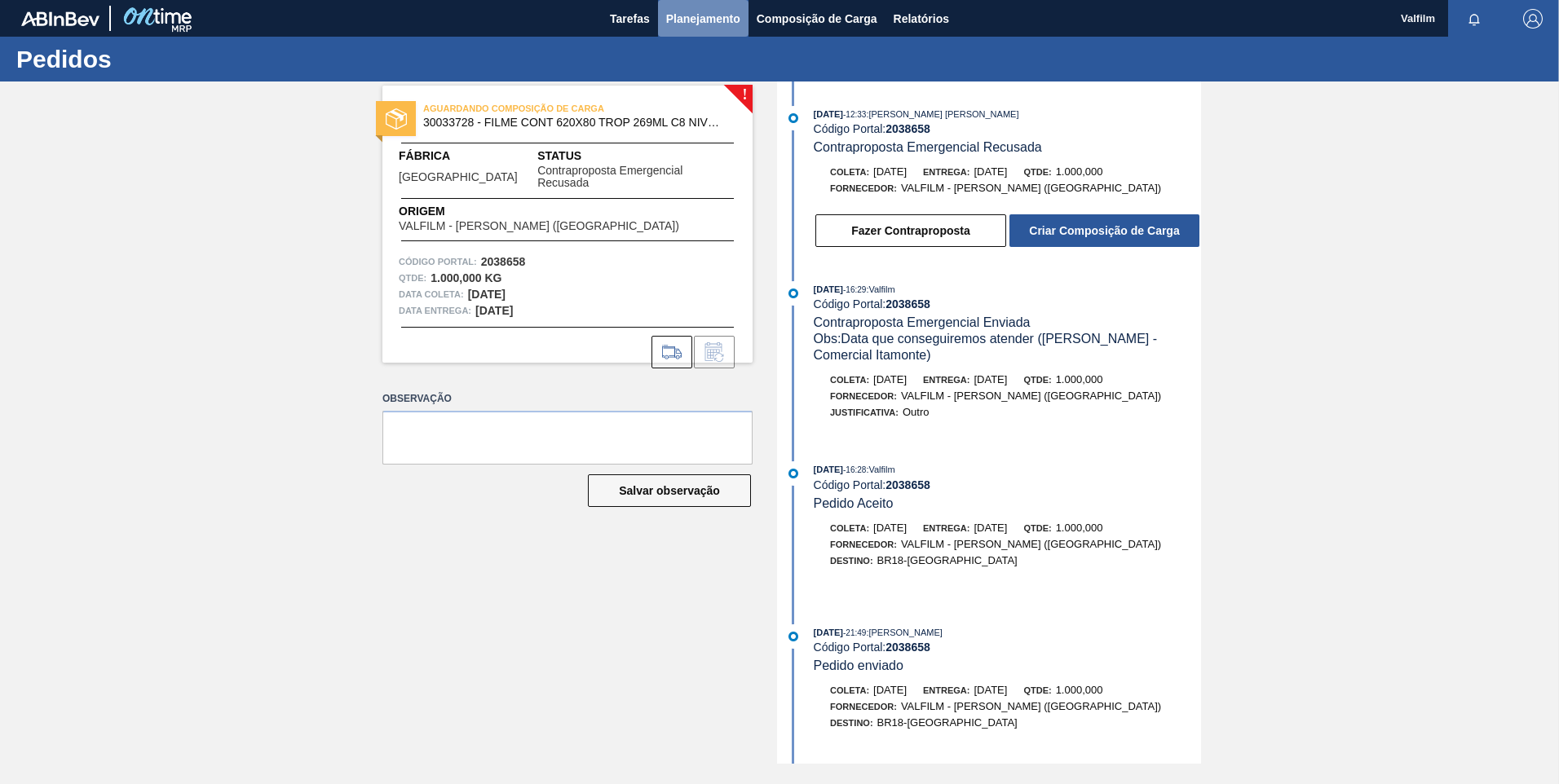
click at [696, 30] on button "Planejamento" at bounding box center [702, 18] width 90 height 36
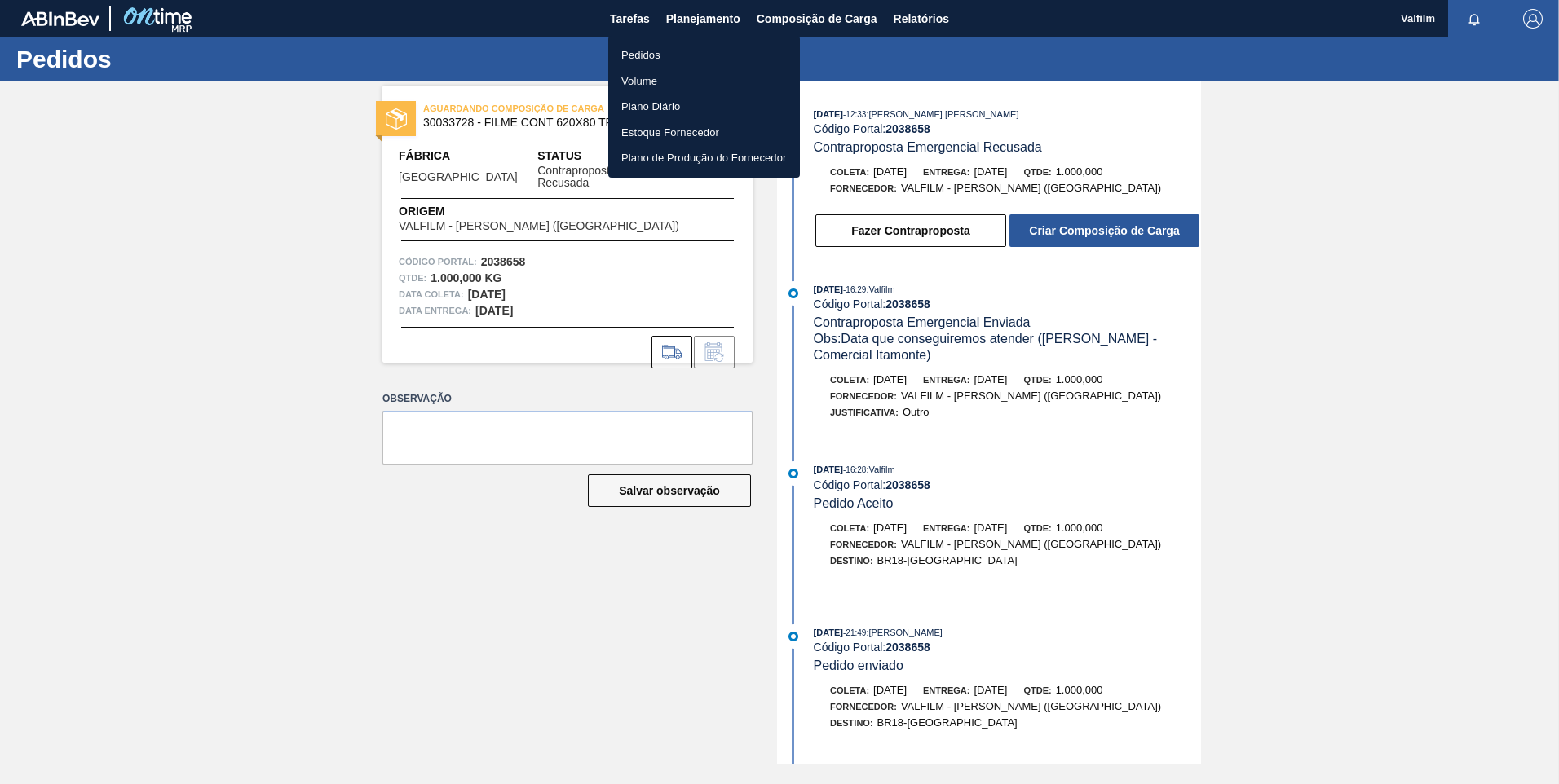
click at [686, 46] on li "Pedidos" at bounding box center [704, 55] width 192 height 26
